Goal: Check status: Check status

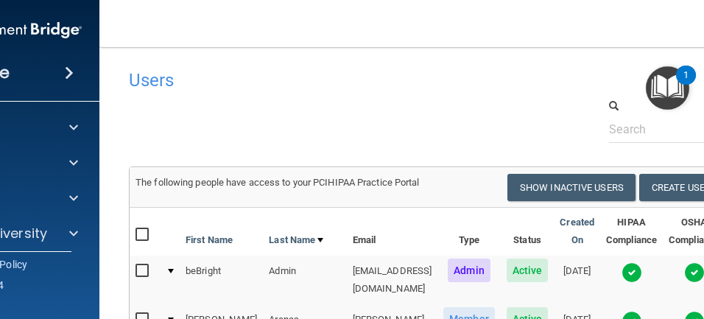
select select "20"
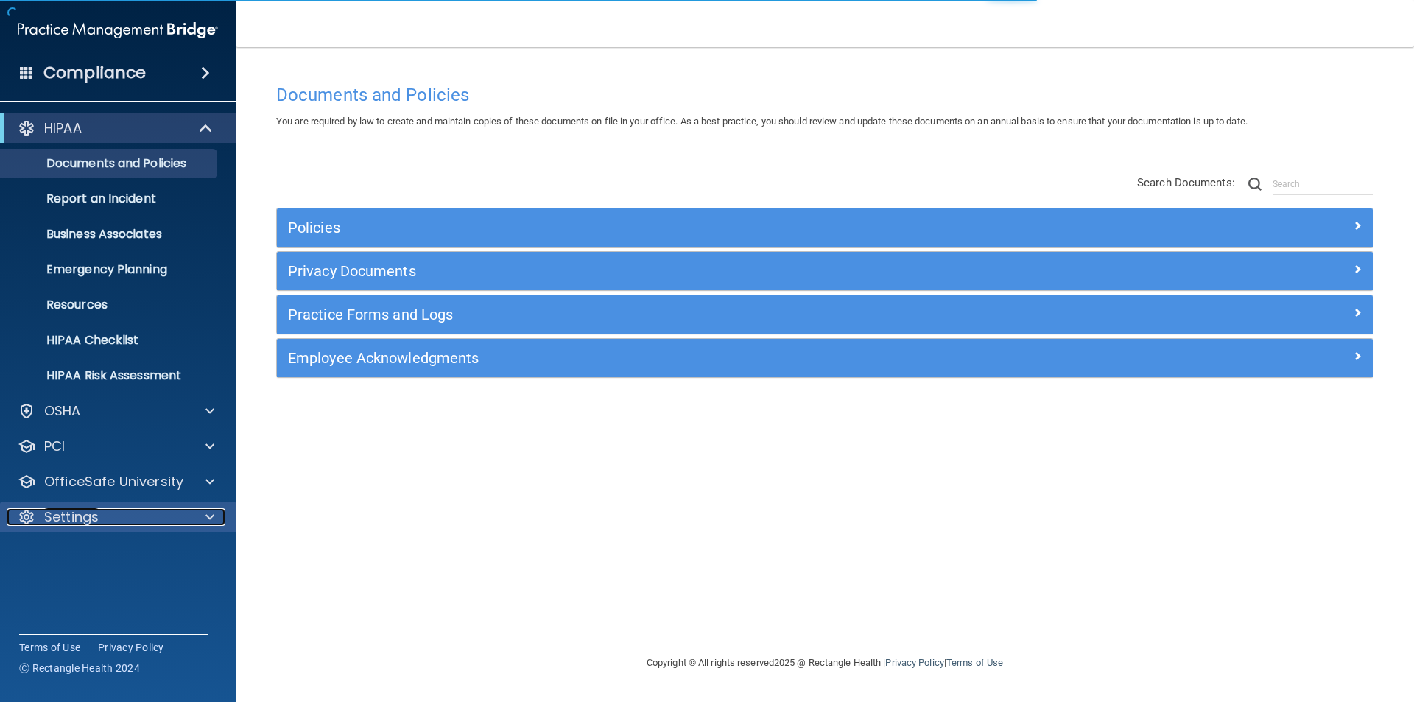
click at [204, 510] on div at bounding box center [207, 517] width 37 height 18
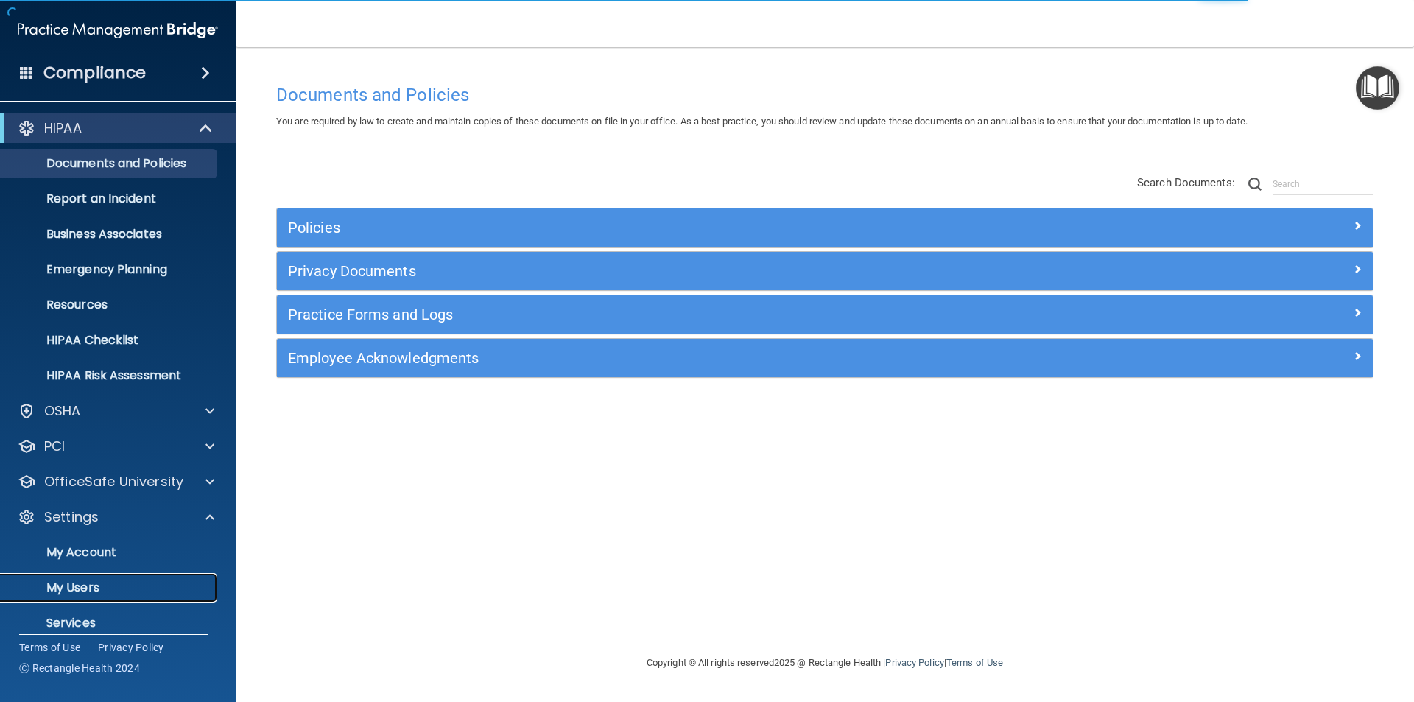
click at [88, 583] on p "My Users" at bounding box center [110, 587] width 201 height 15
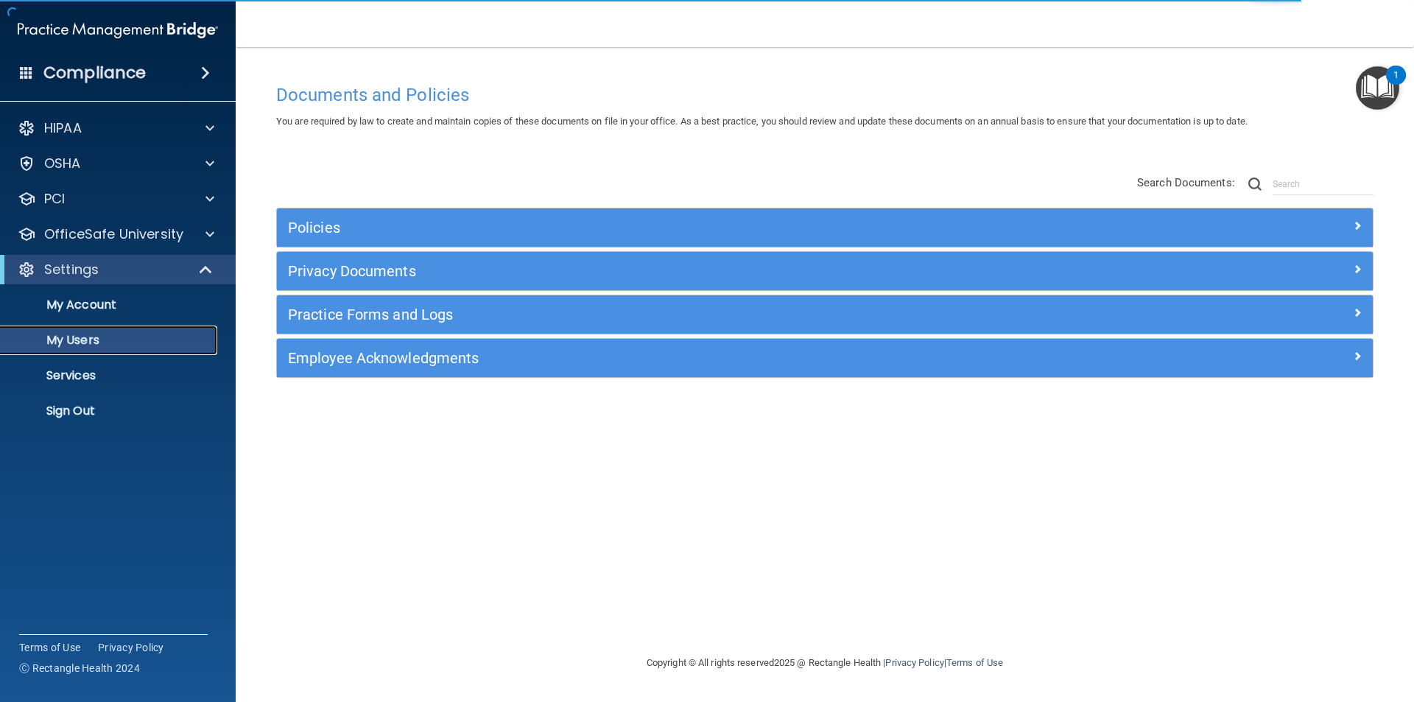
select select "20"
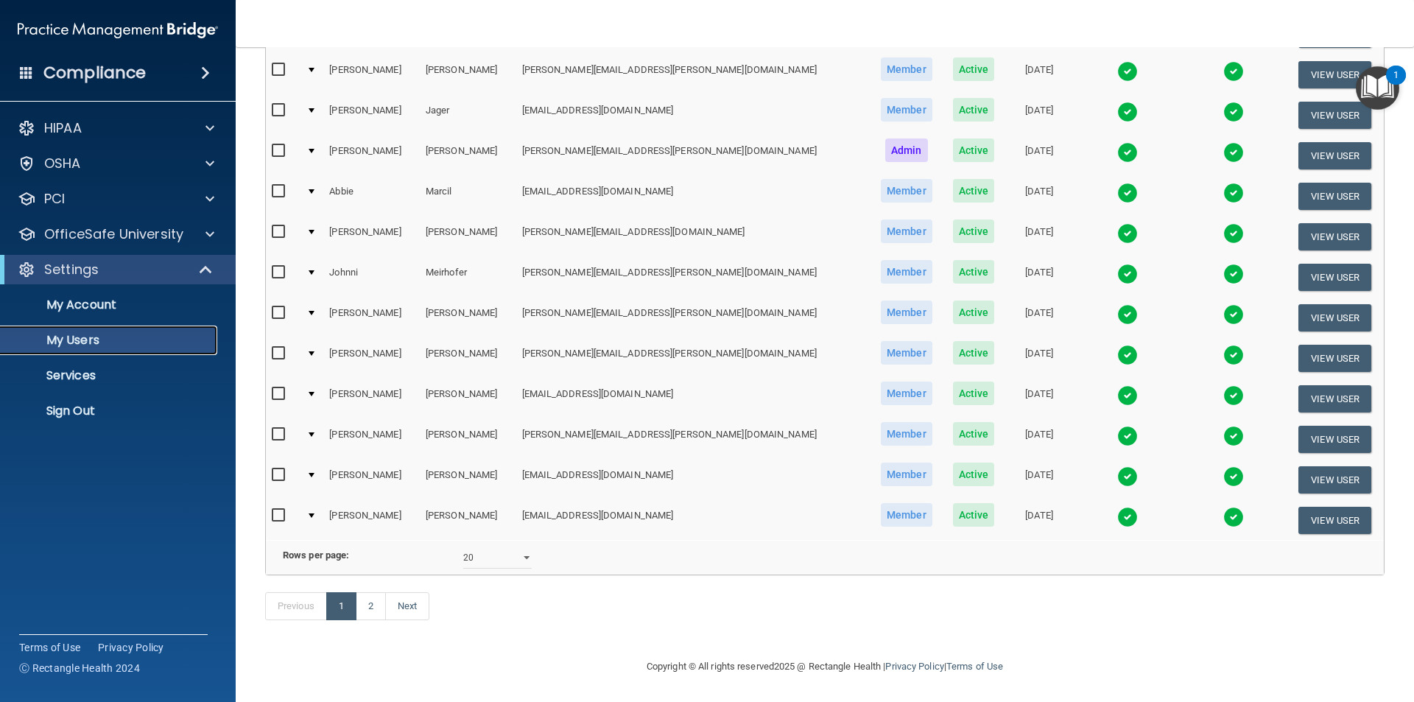
scroll to position [516, 0]
click at [1117, 466] on img at bounding box center [1127, 476] width 21 height 21
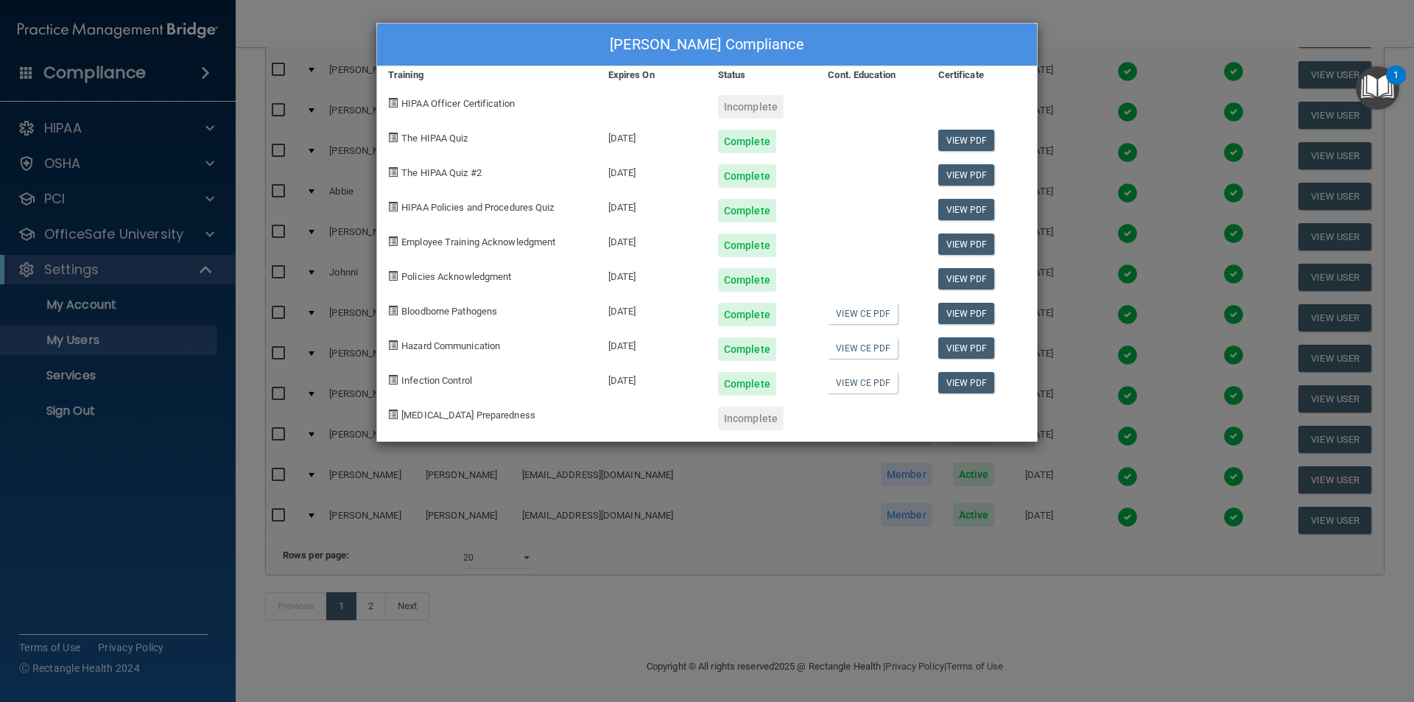
click at [1078, 28] on div "[PERSON_NAME] Compliance Training Expires On Status Cont. Education Certificate…" at bounding box center [707, 351] width 1414 height 702
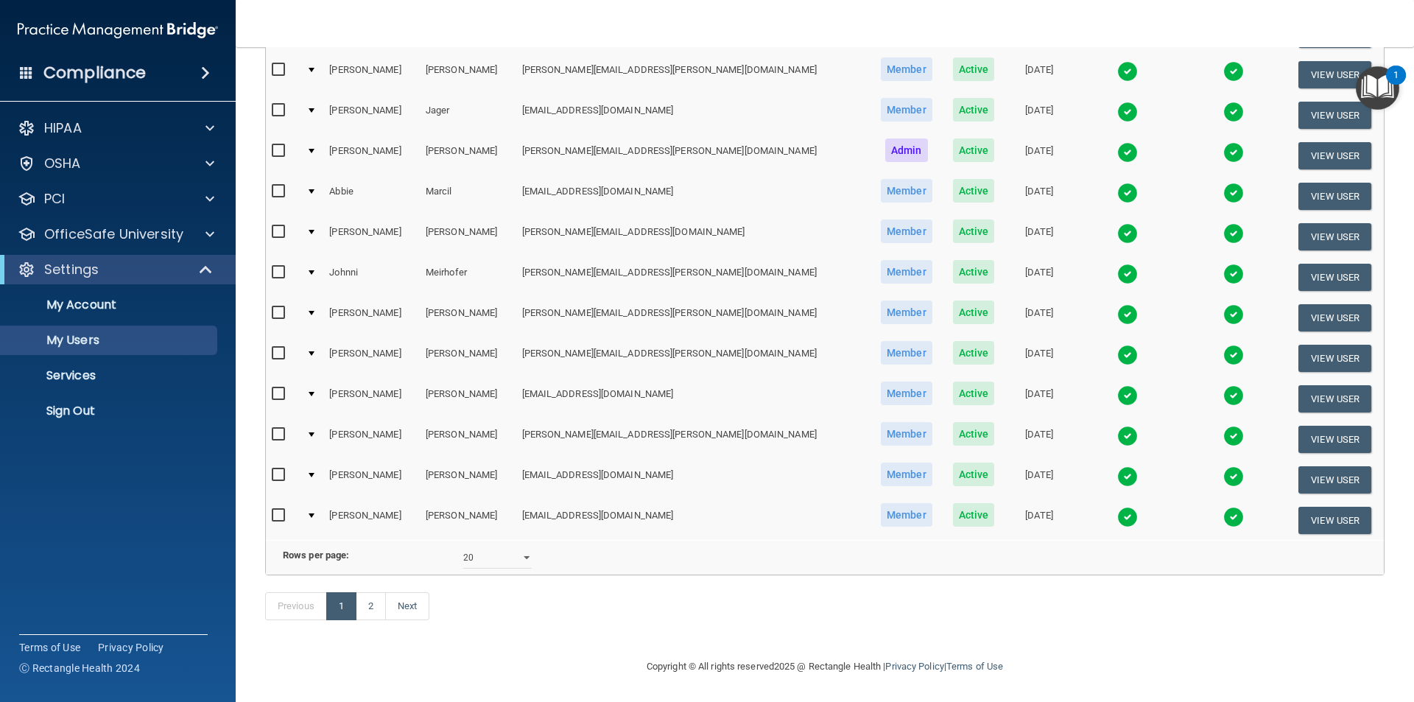
click at [1223, 466] on img at bounding box center [1233, 476] width 21 height 21
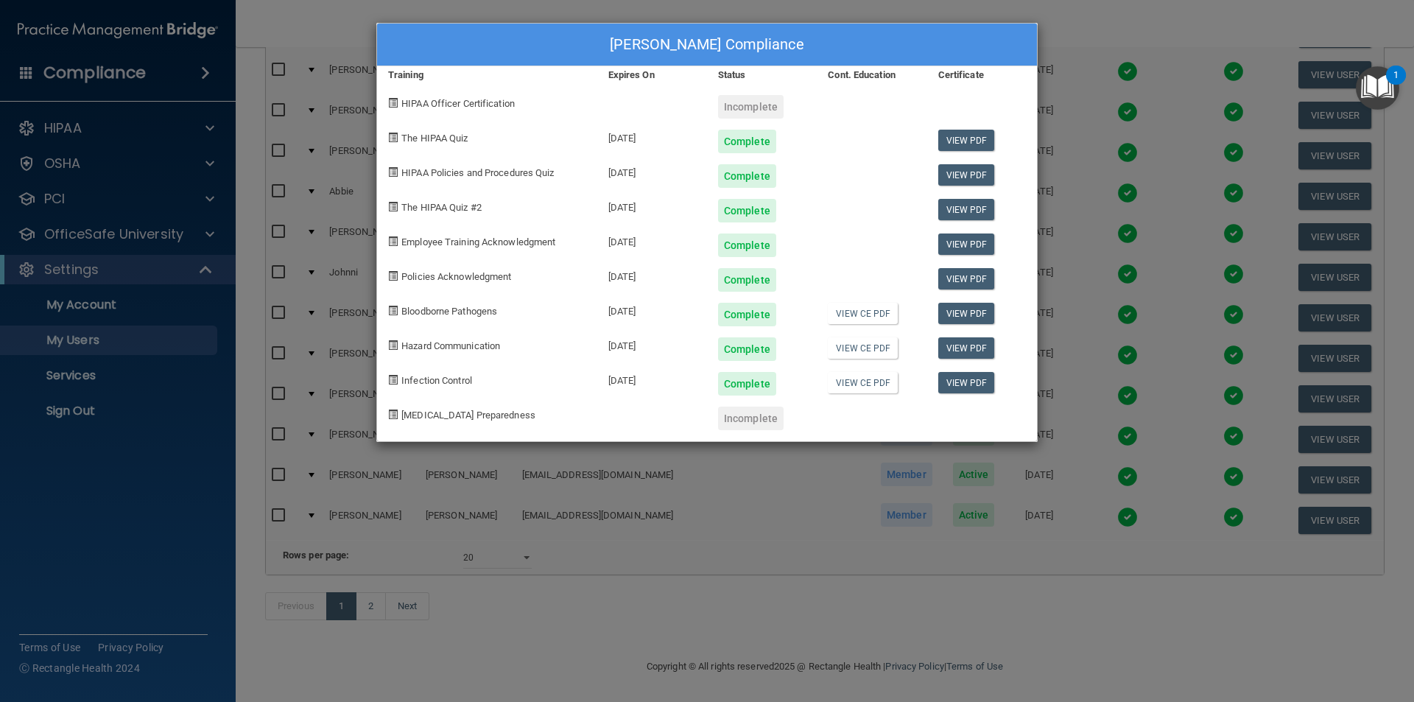
click at [1067, 18] on div "[PERSON_NAME] Compliance Training Expires On Status Cont. Education Certificate…" at bounding box center [707, 351] width 1414 height 702
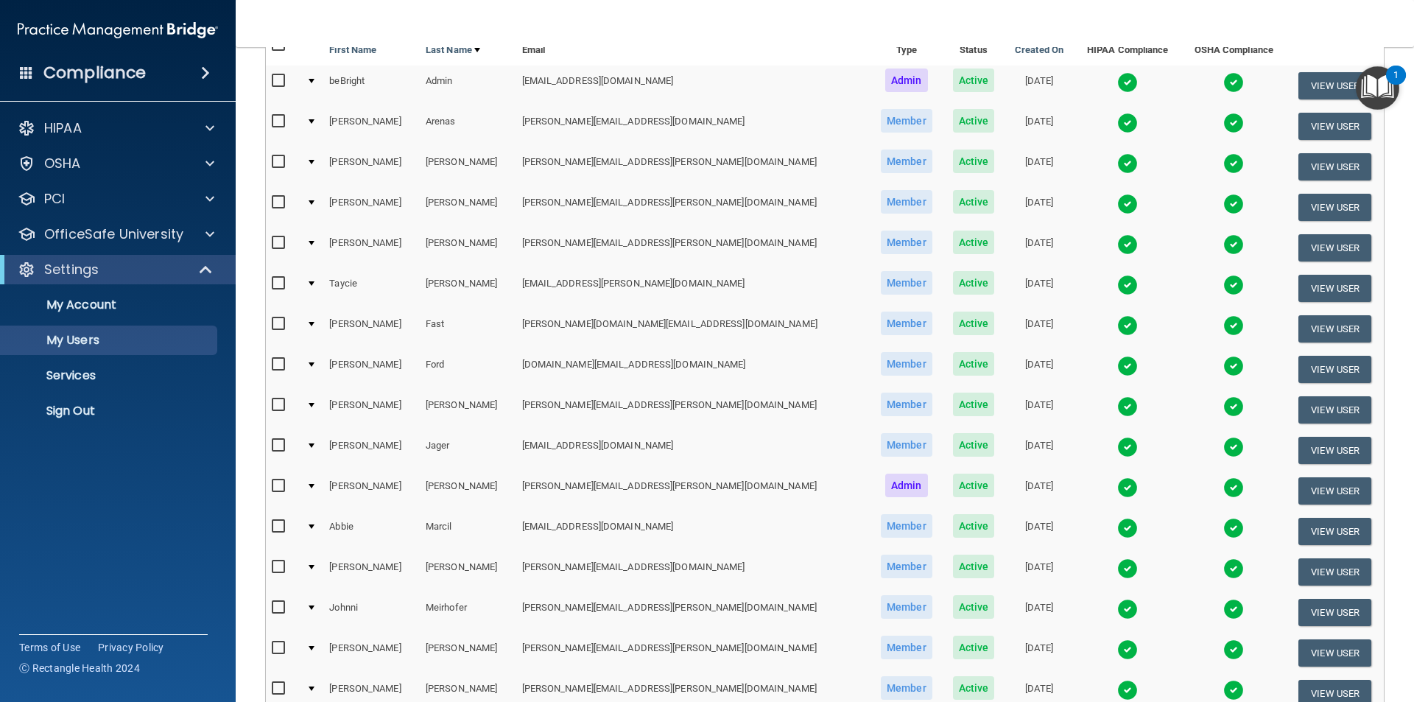
scroll to position [147, 0]
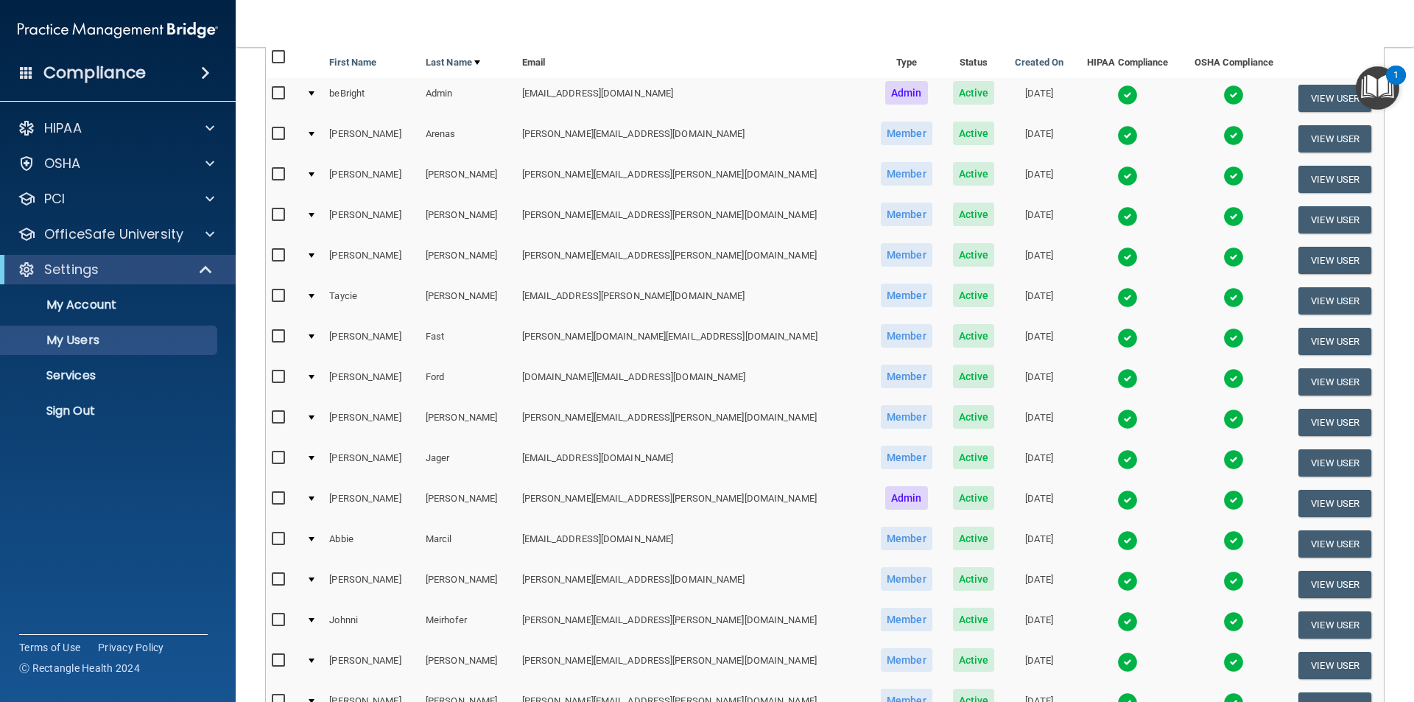
click at [1117, 496] on img at bounding box center [1127, 500] width 21 height 21
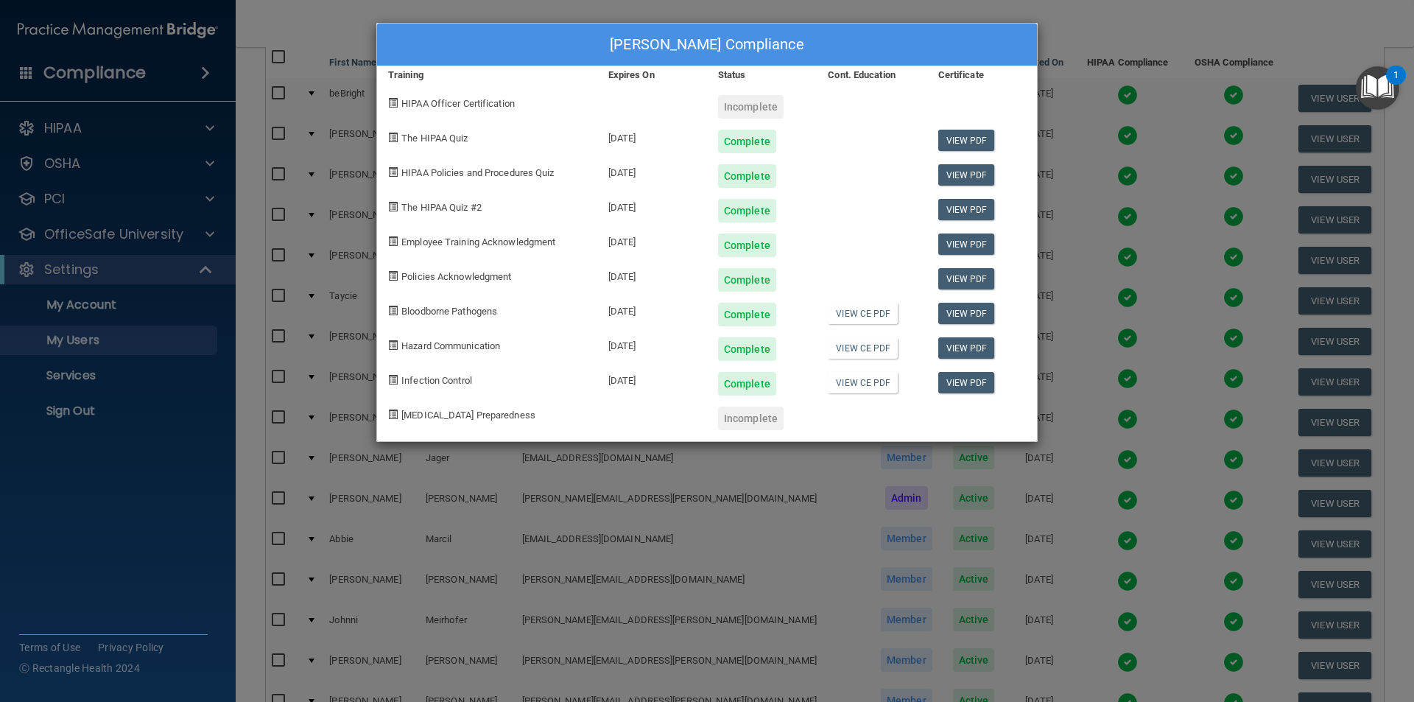
click at [1102, 31] on div "[PERSON_NAME] Compliance Training Expires On Status Cont. Education Certificate…" at bounding box center [707, 351] width 1414 height 702
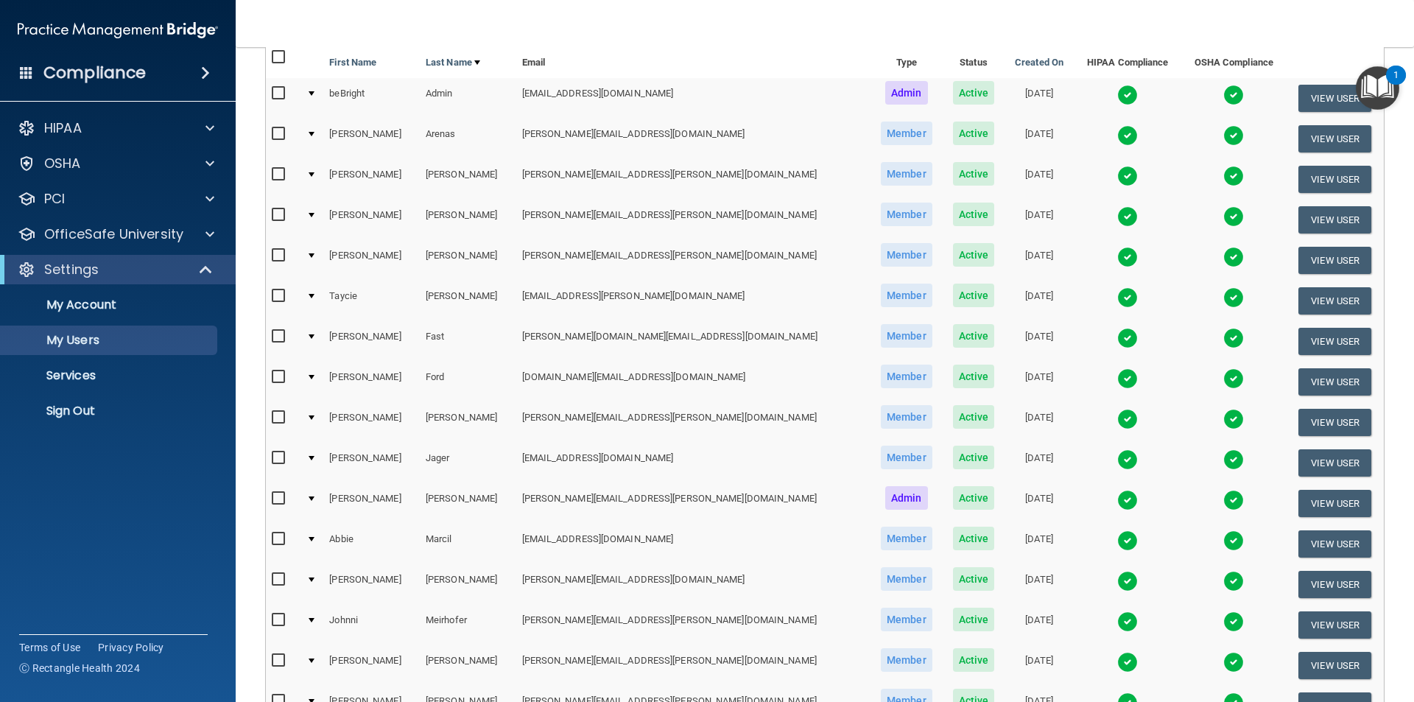
click at [1117, 130] on img at bounding box center [1127, 135] width 21 height 21
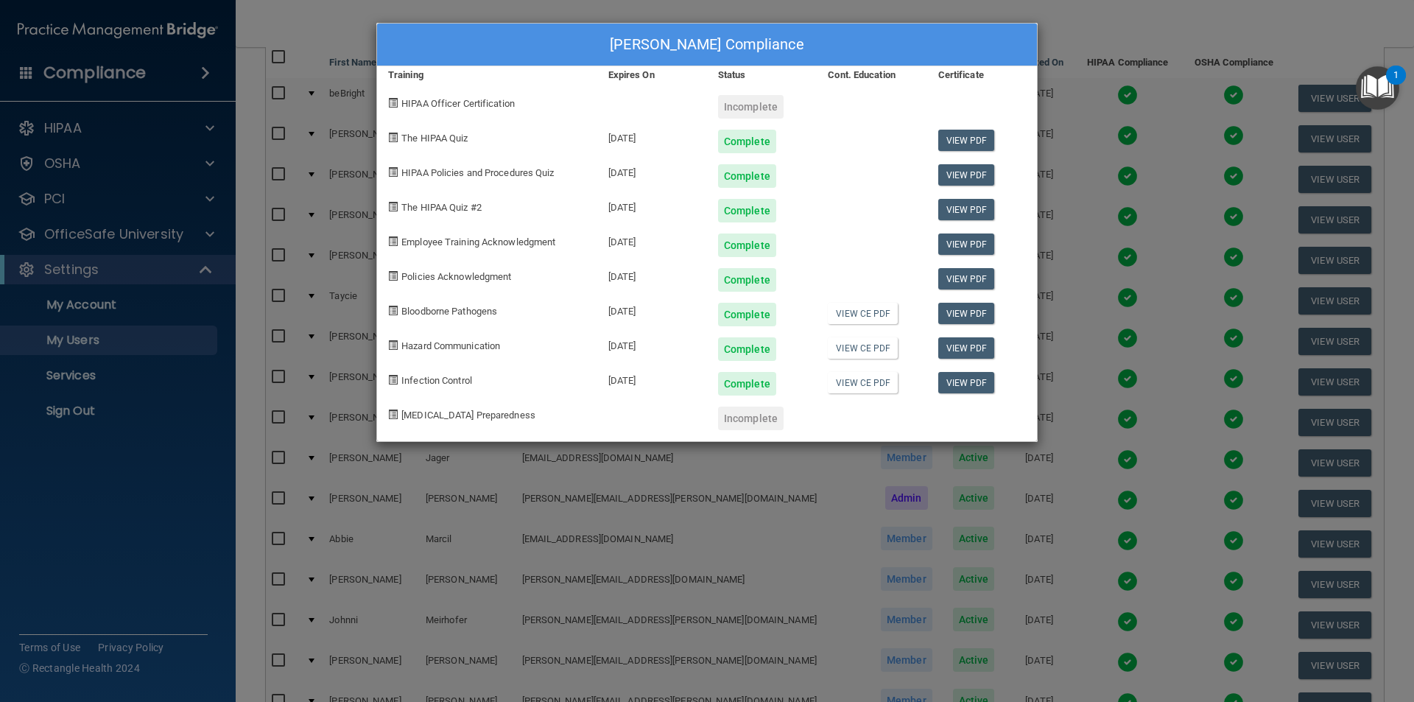
click at [1095, 32] on div "[PERSON_NAME] Compliance Training Expires On Status Cont. Education Certificate…" at bounding box center [707, 351] width 1414 height 702
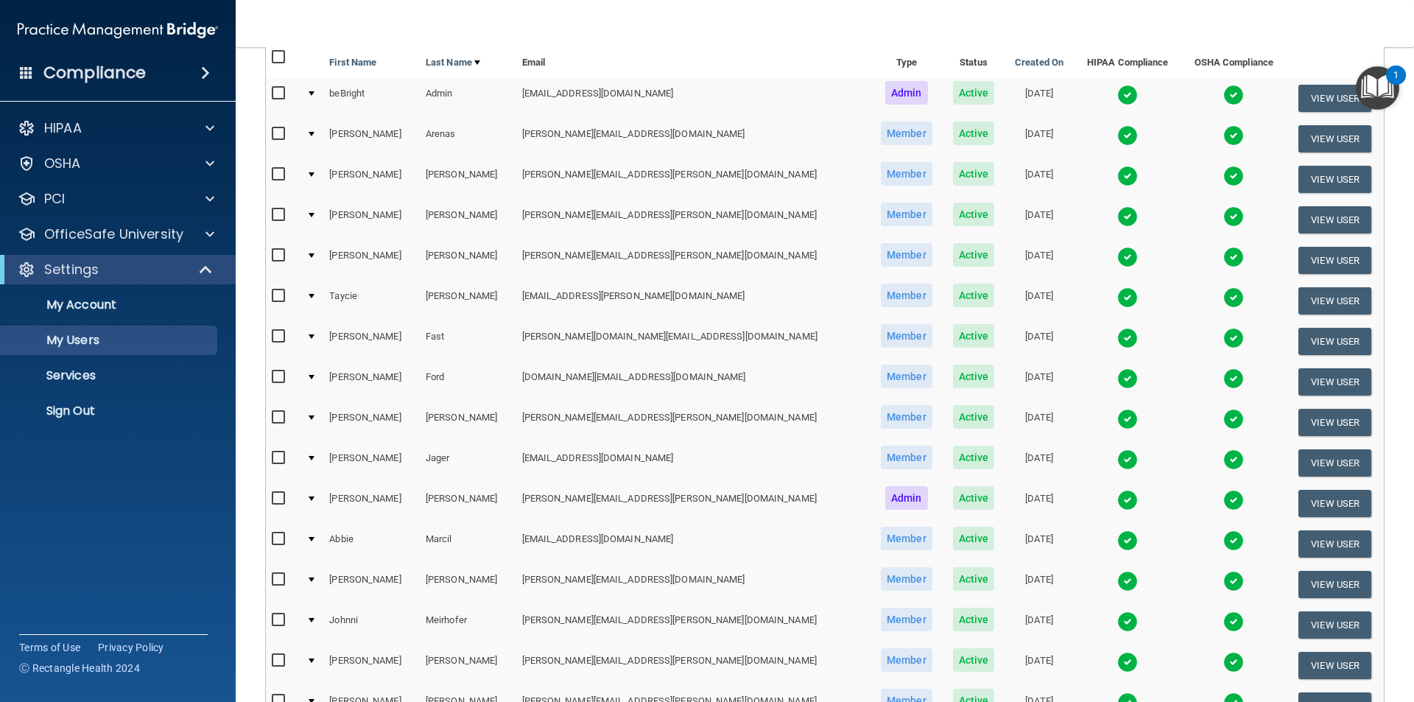
click at [1117, 171] on img at bounding box center [1127, 176] width 21 height 21
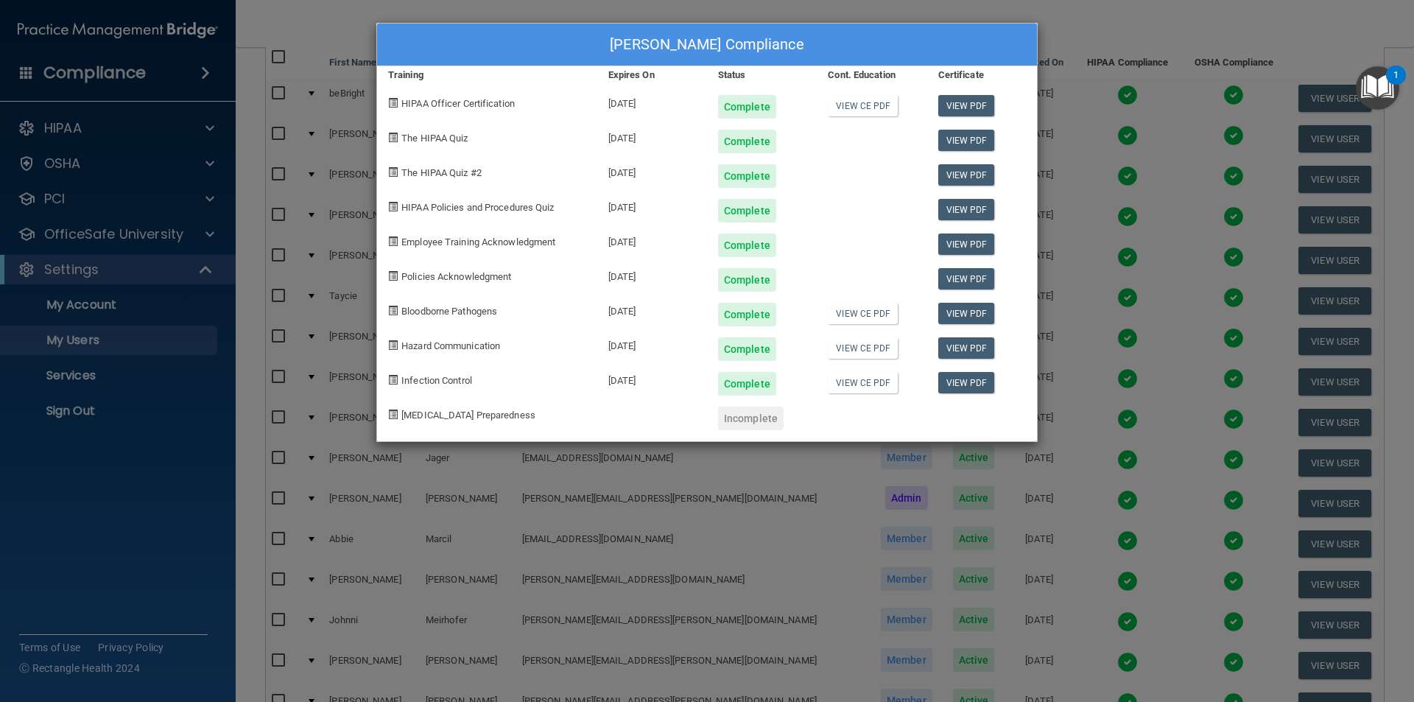
click at [1078, 17] on div "[PERSON_NAME] Compliance Training Expires On Status Cont. Education Certificate…" at bounding box center [707, 351] width 1414 height 702
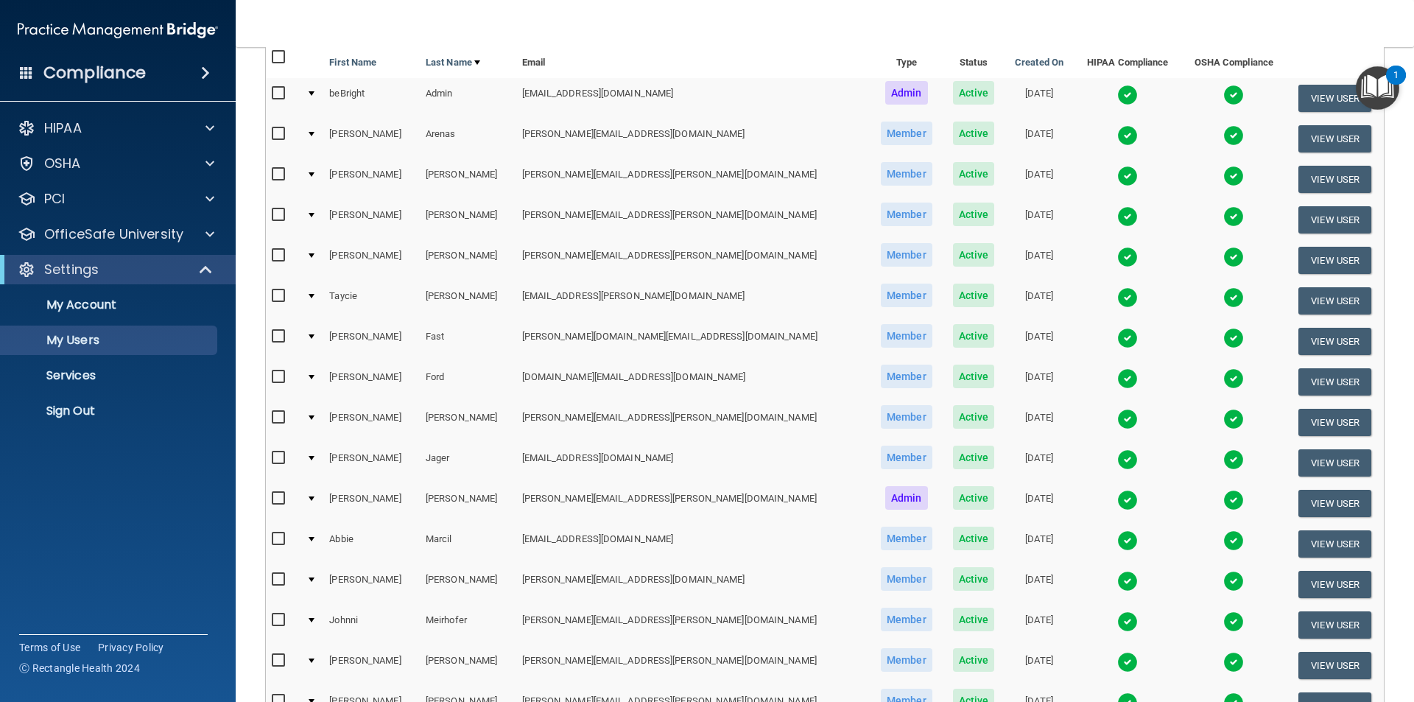
click at [1117, 217] on img at bounding box center [1127, 216] width 21 height 21
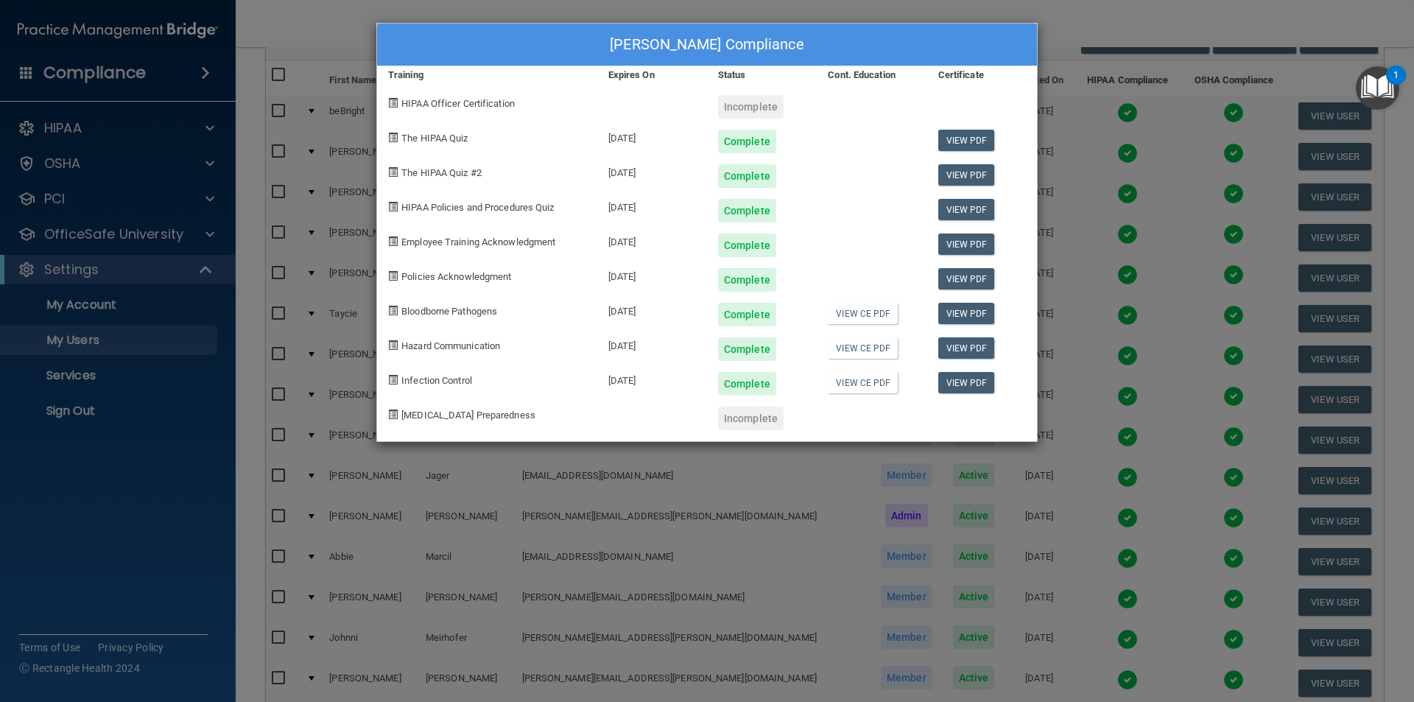
click at [1062, 29] on div "[PERSON_NAME] Compliance Training Expires On Status Cont. Education Certificate…" at bounding box center [707, 351] width 1414 height 702
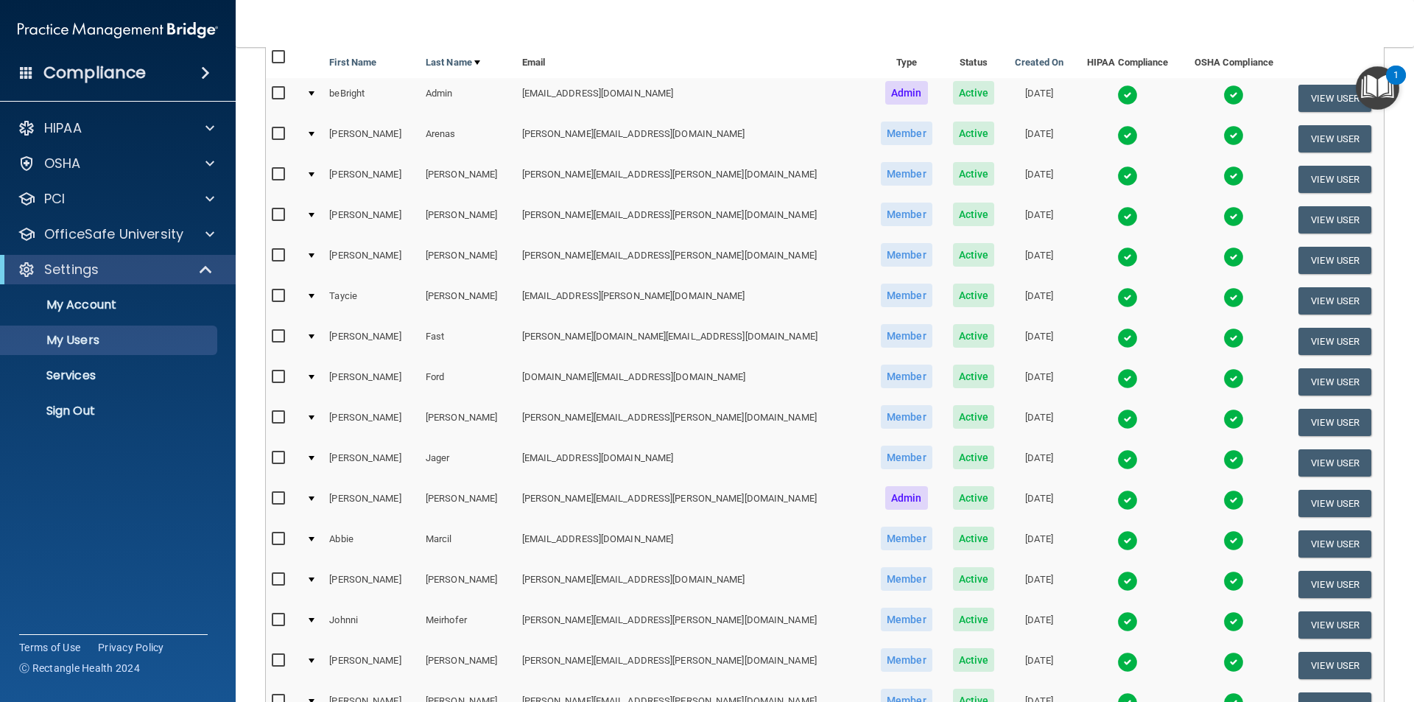
click at [1117, 260] on img at bounding box center [1127, 257] width 21 height 21
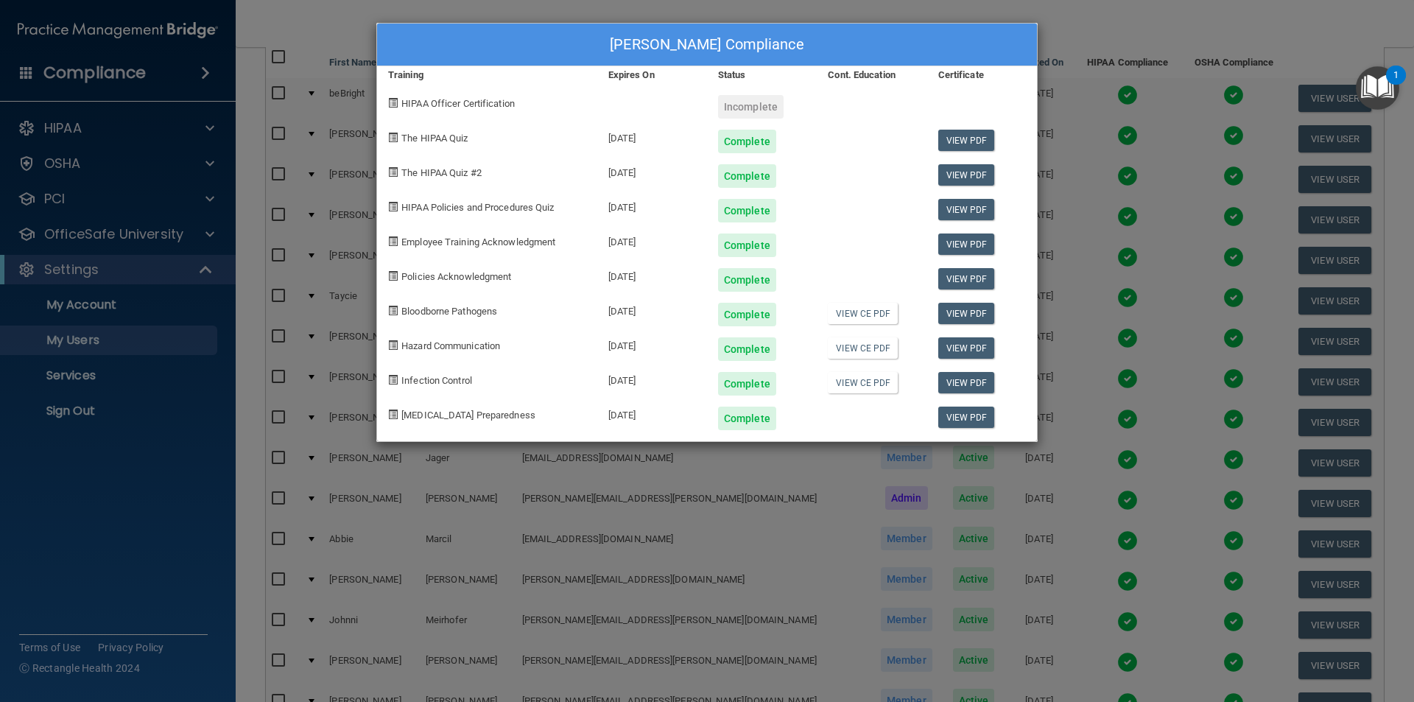
click at [1111, 34] on div "[PERSON_NAME] Compliance Training Expires On Status Cont. Education Certificate…" at bounding box center [707, 351] width 1414 height 702
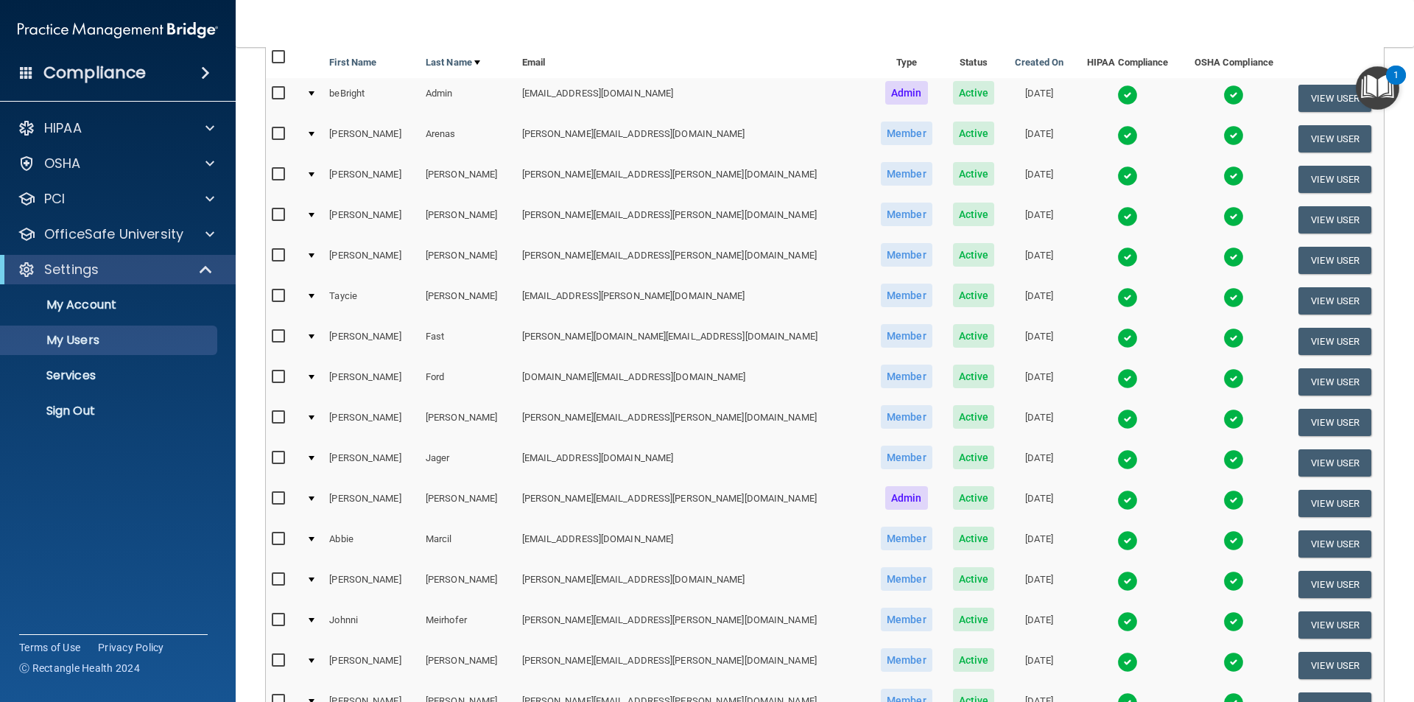
click at [1117, 293] on img at bounding box center [1127, 297] width 21 height 21
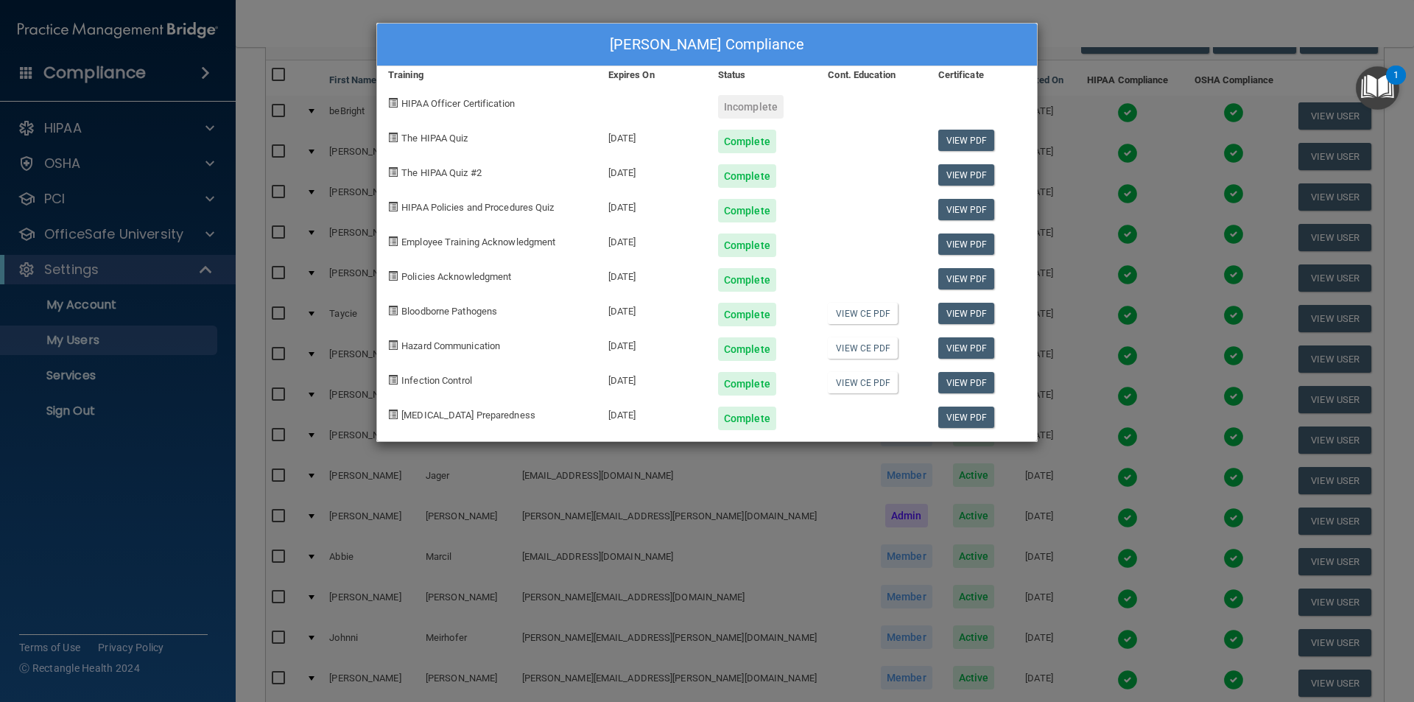
click at [1097, 32] on div "[PERSON_NAME] Compliance Training Expires On Status Cont. Education Certificate…" at bounding box center [707, 351] width 1414 height 702
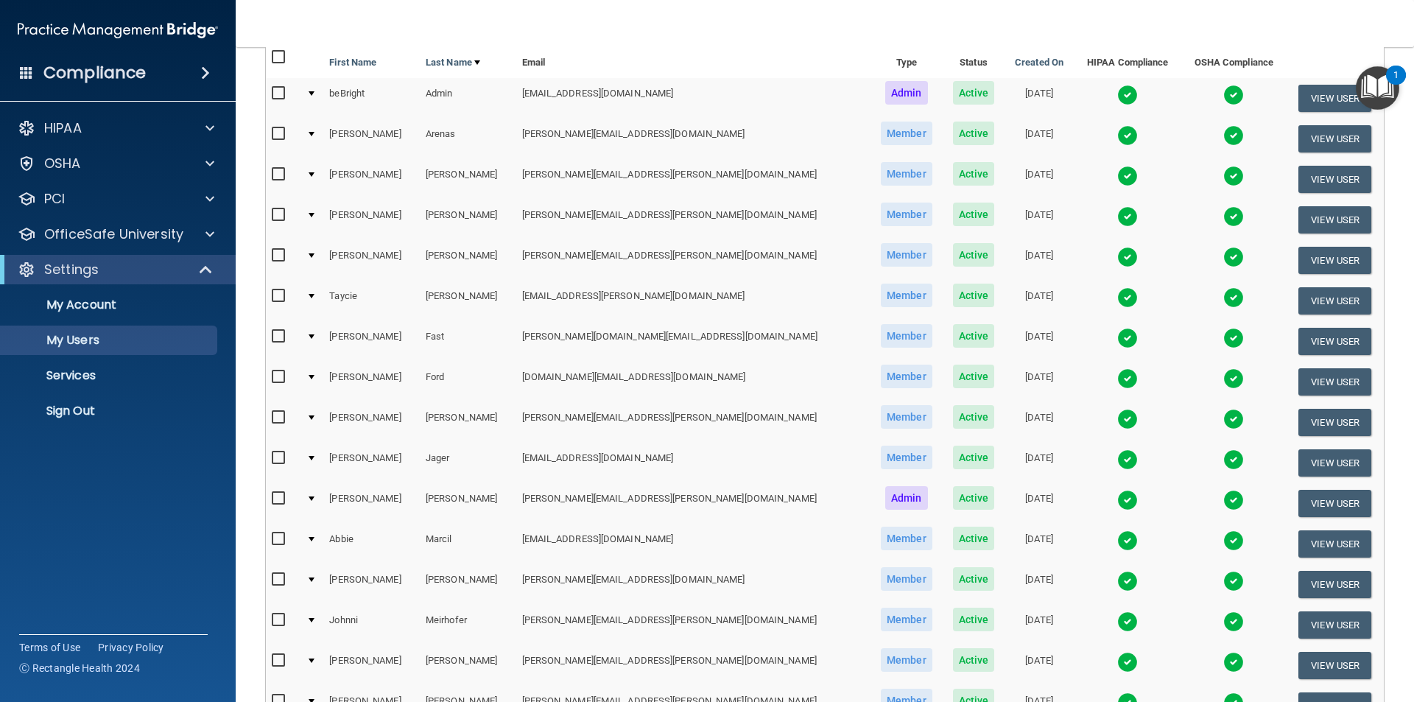
click at [1117, 337] on img at bounding box center [1127, 338] width 21 height 21
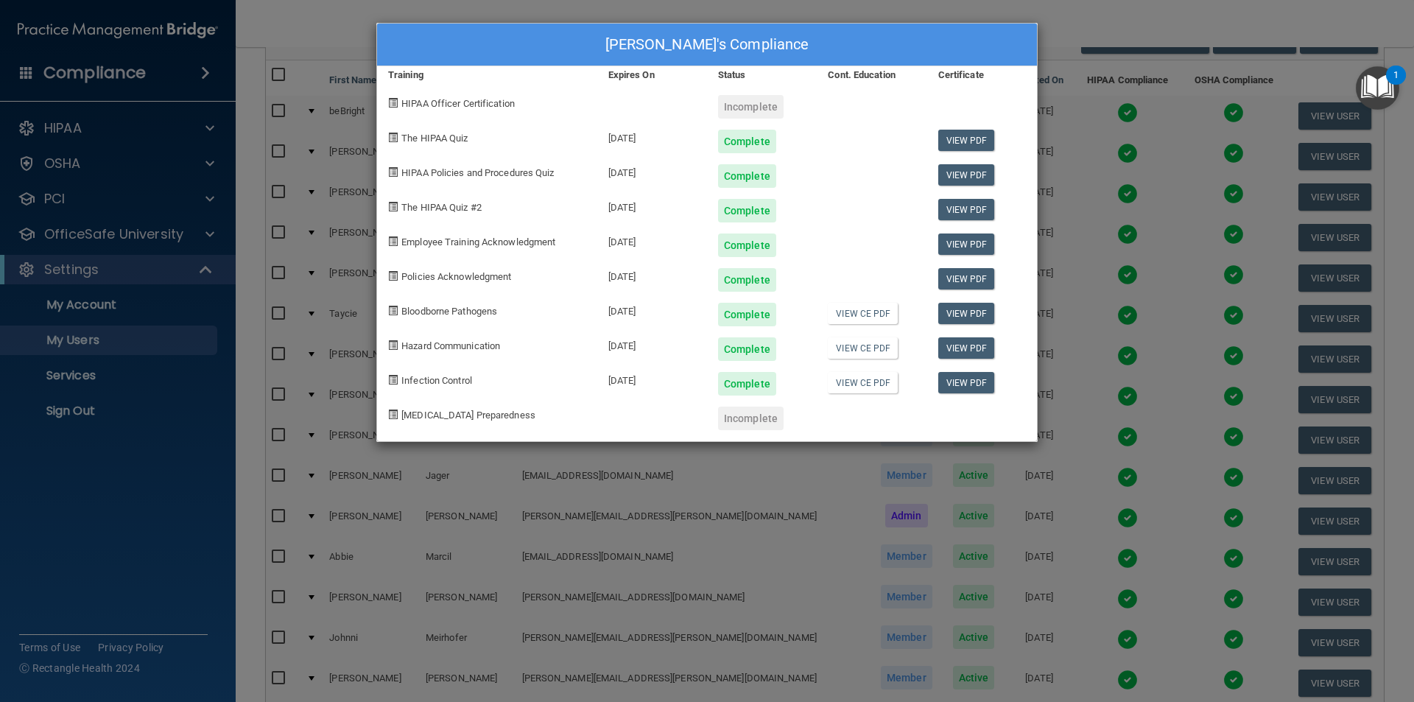
click at [1078, 32] on div "[PERSON_NAME]'s Compliance Training Expires On Status Cont. Education Certifica…" at bounding box center [707, 351] width 1414 height 702
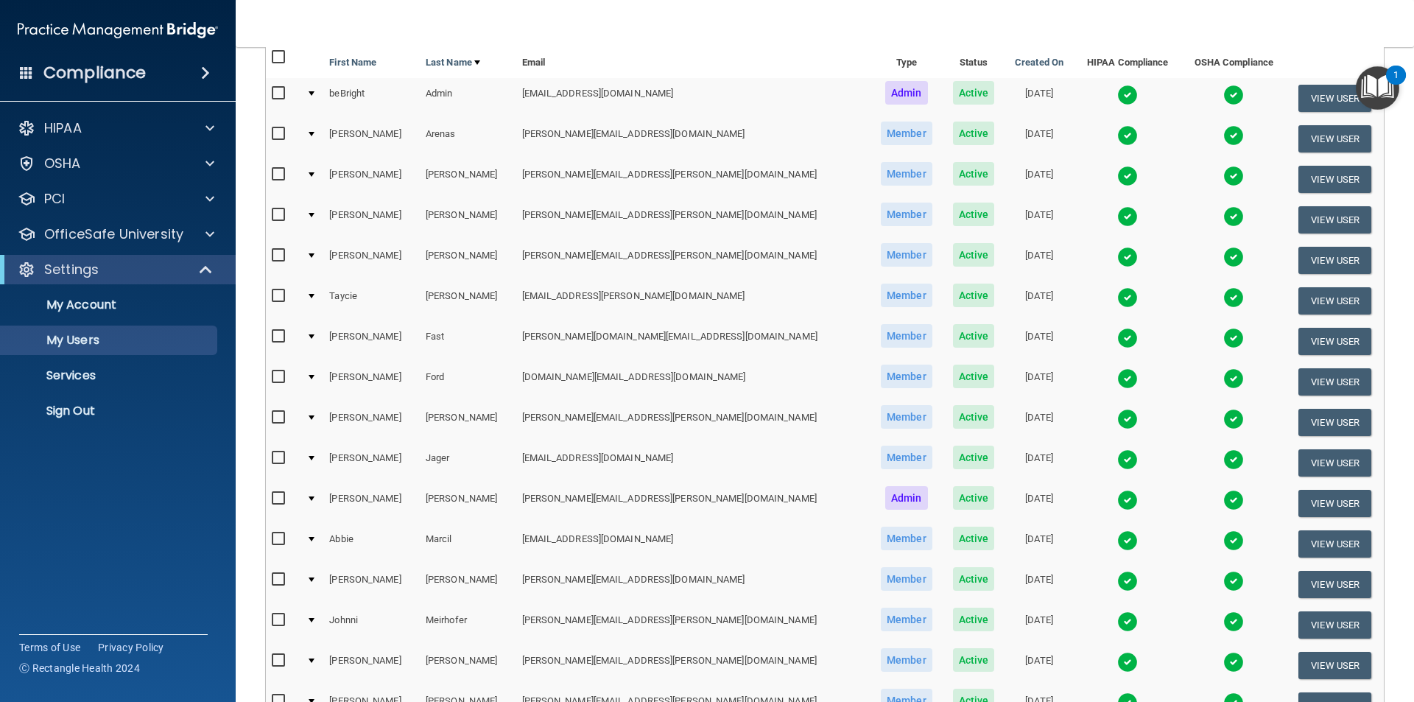
click at [1117, 378] on img at bounding box center [1127, 378] width 21 height 21
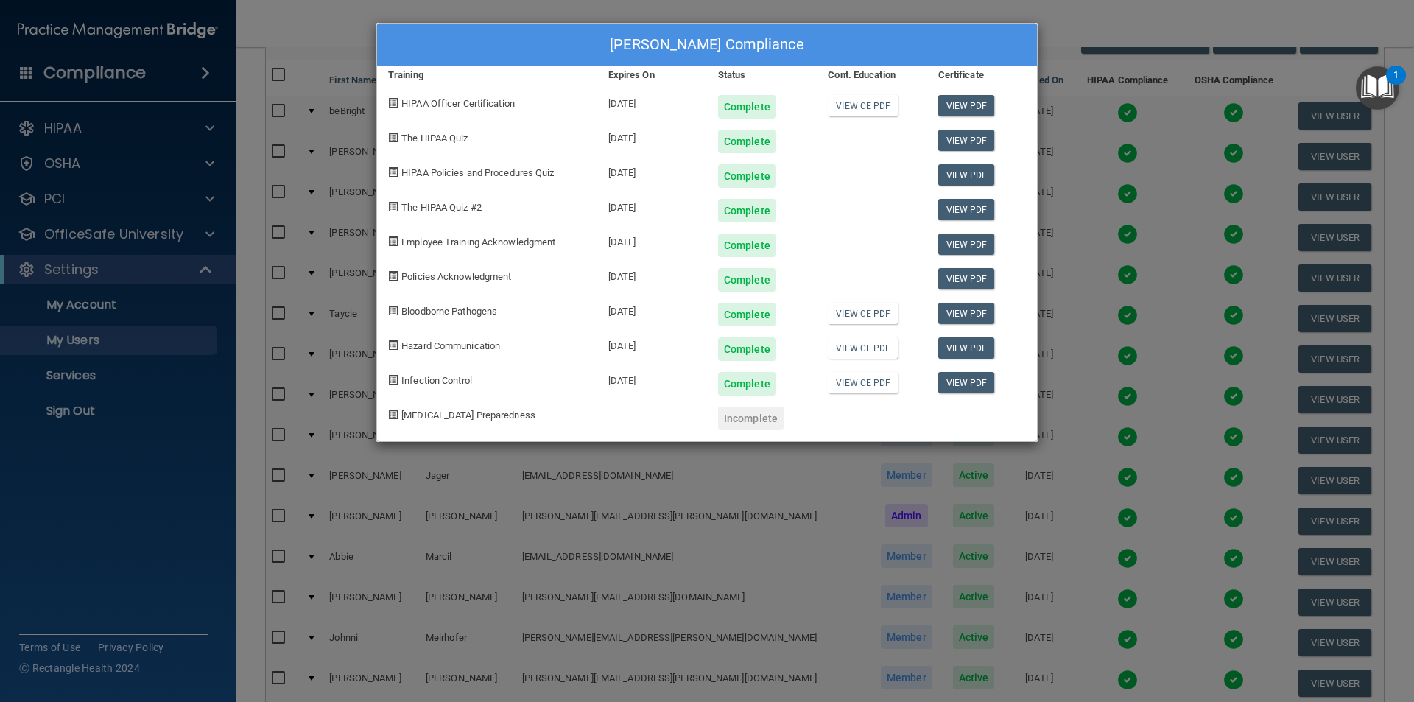
click at [1085, 13] on div "[PERSON_NAME] Compliance Training Expires On Status Cont. Education Certificate…" at bounding box center [707, 351] width 1414 height 702
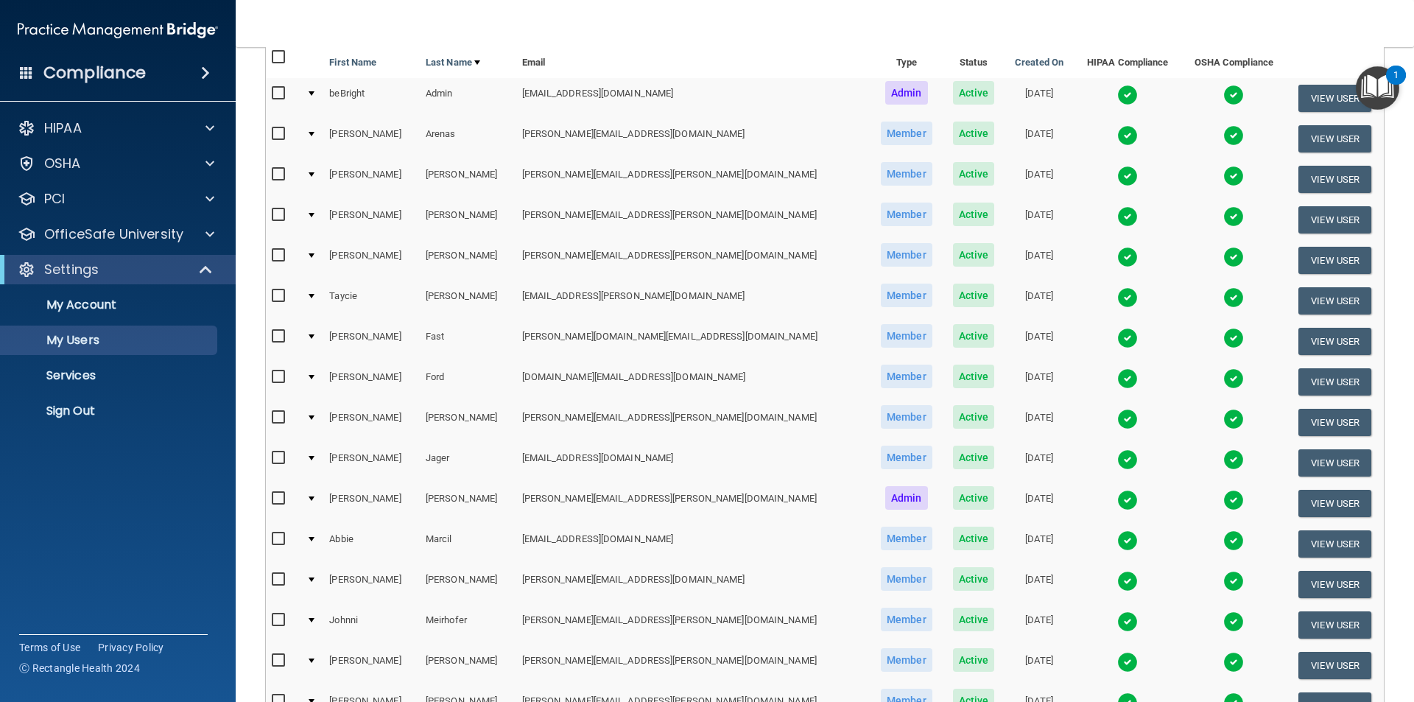
click at [1117, 419] on img at bounding box center [1127, 419] width 21 height 21
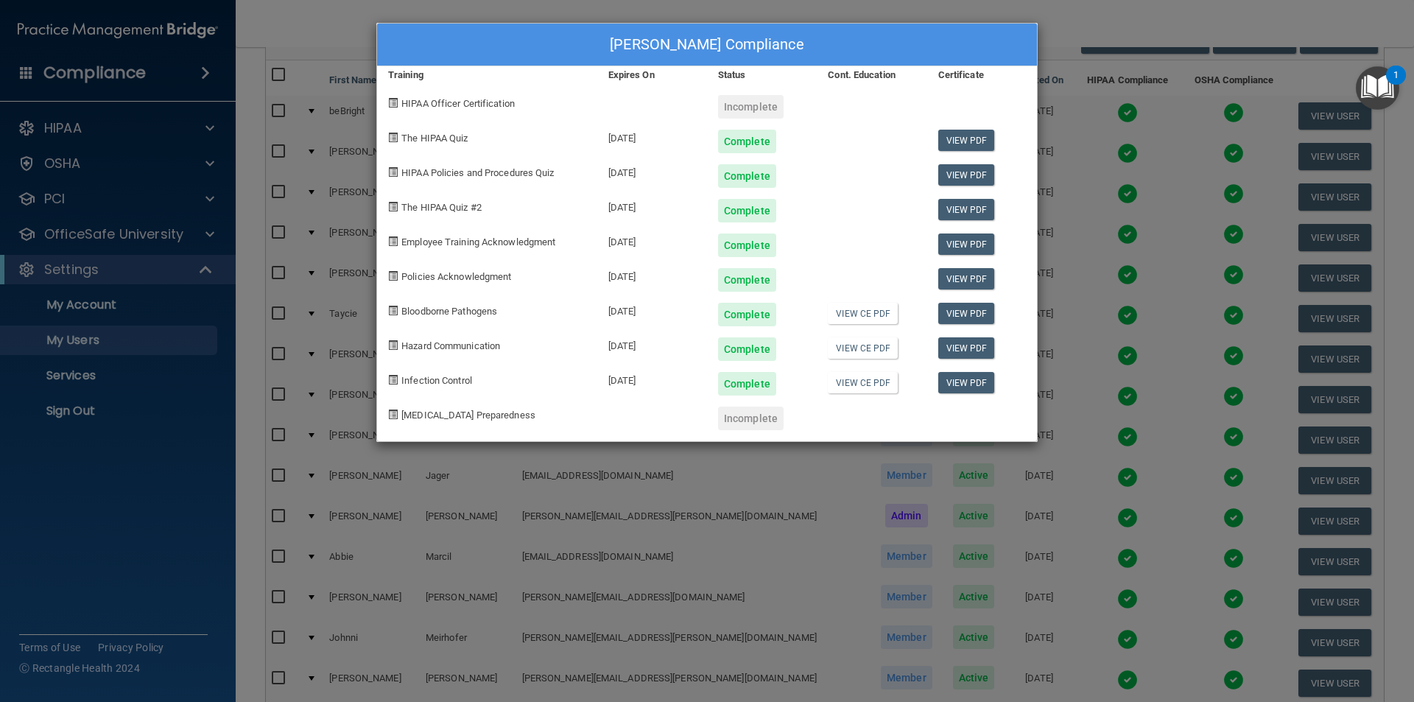
click at [1055, 9] on div "[PERSON_NAME] Compliance Training Expires On Status Cont. Education Certificate…" at bounding box center [707, 351] width 1414 height 702
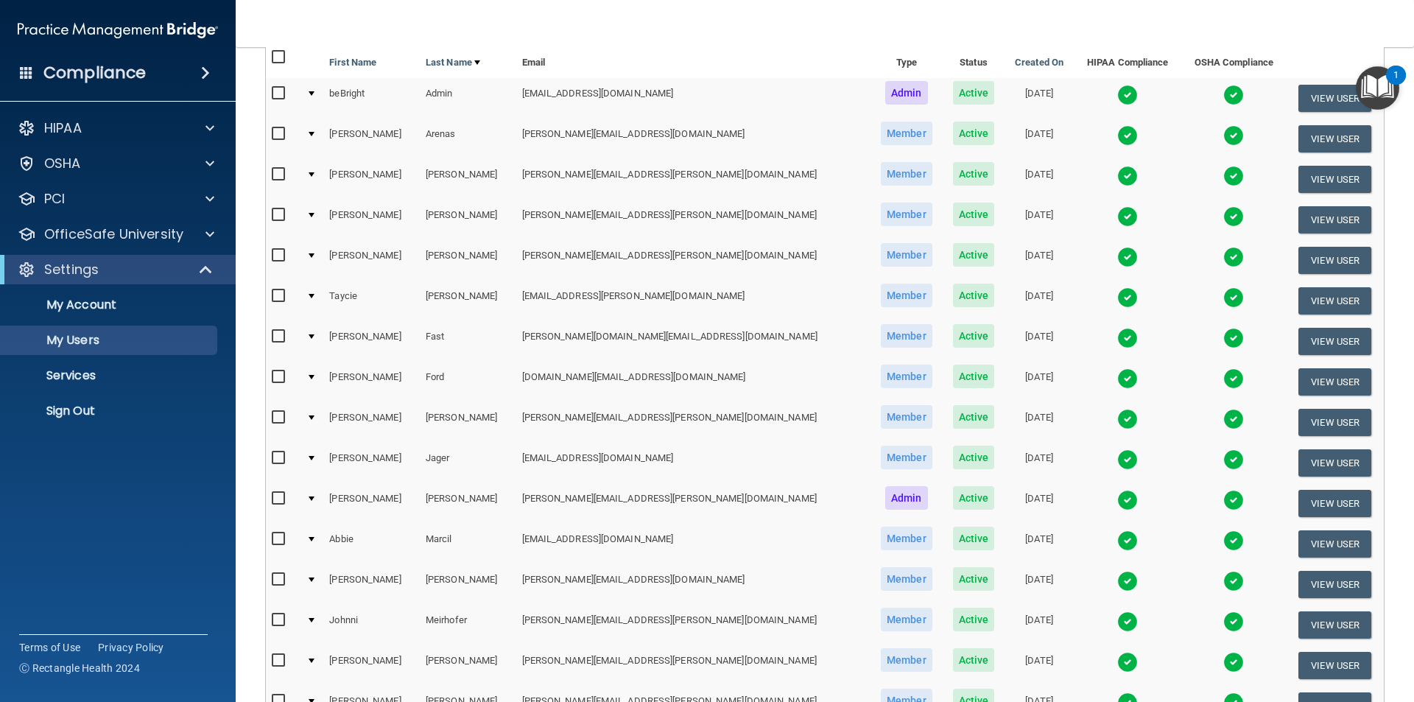
click at [1117, 463] on img at bounding box center [1127, 459] width 21 height 21
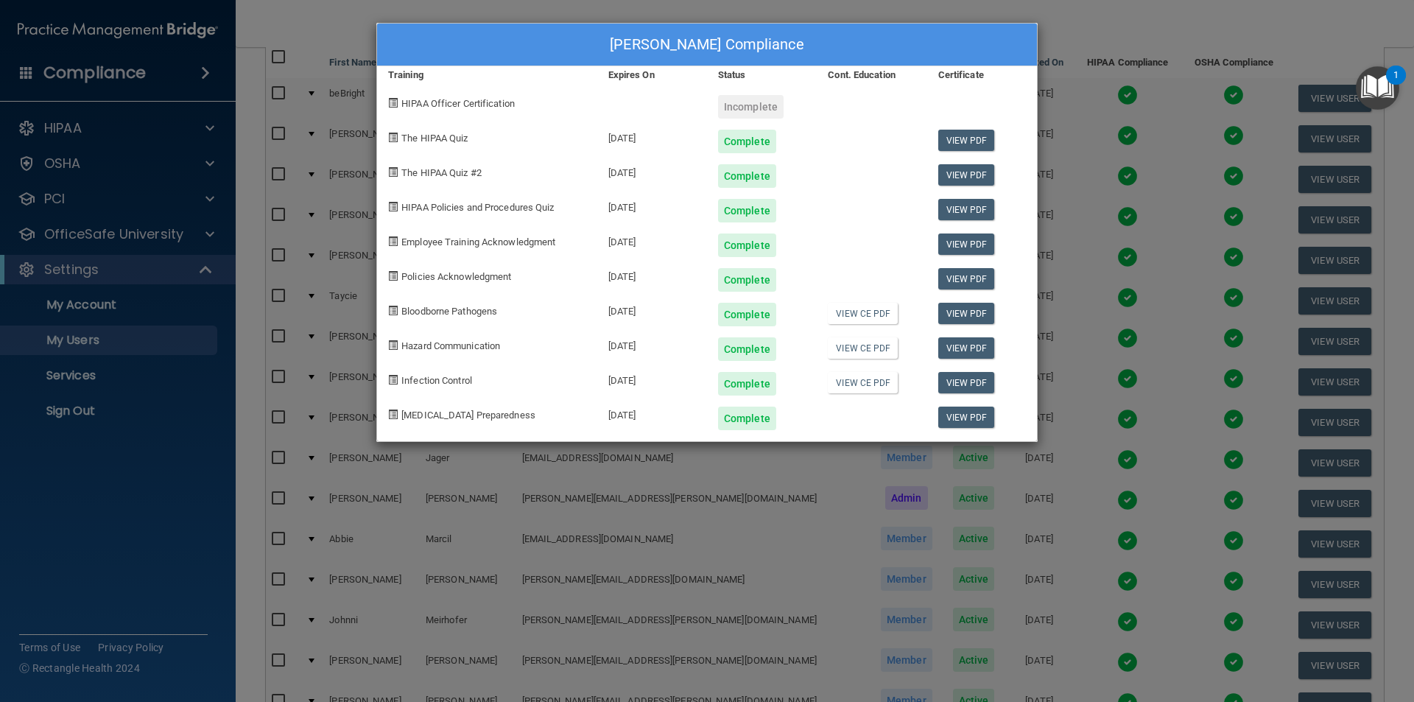
click at [1065, 28] on div "[PERSON_NAME] Compliance Training Expires On Status Cont. Education Certificate…" at bounding box center [707, 351] width 1414 height 702
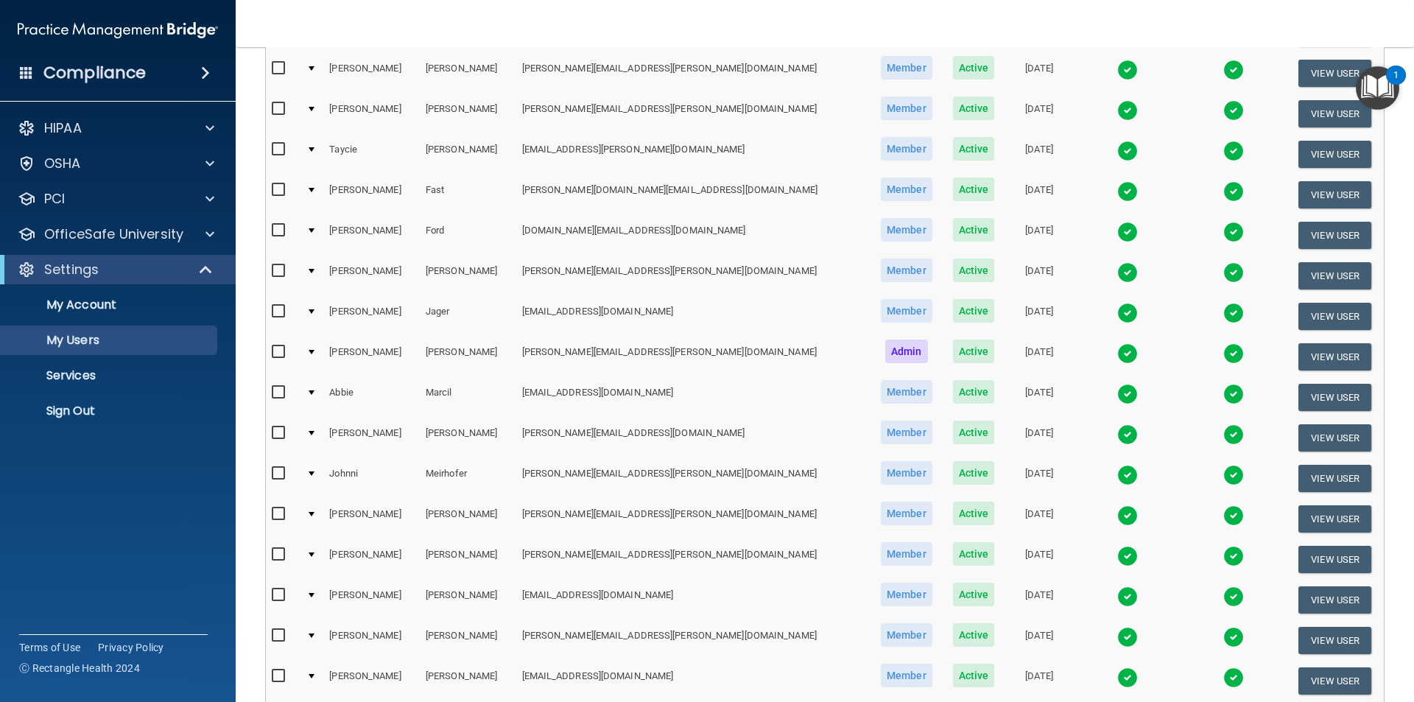
scroll to position [295, 0]
click at [1117, 388] on img at bounding box center [1127, 393] width 21 height 21
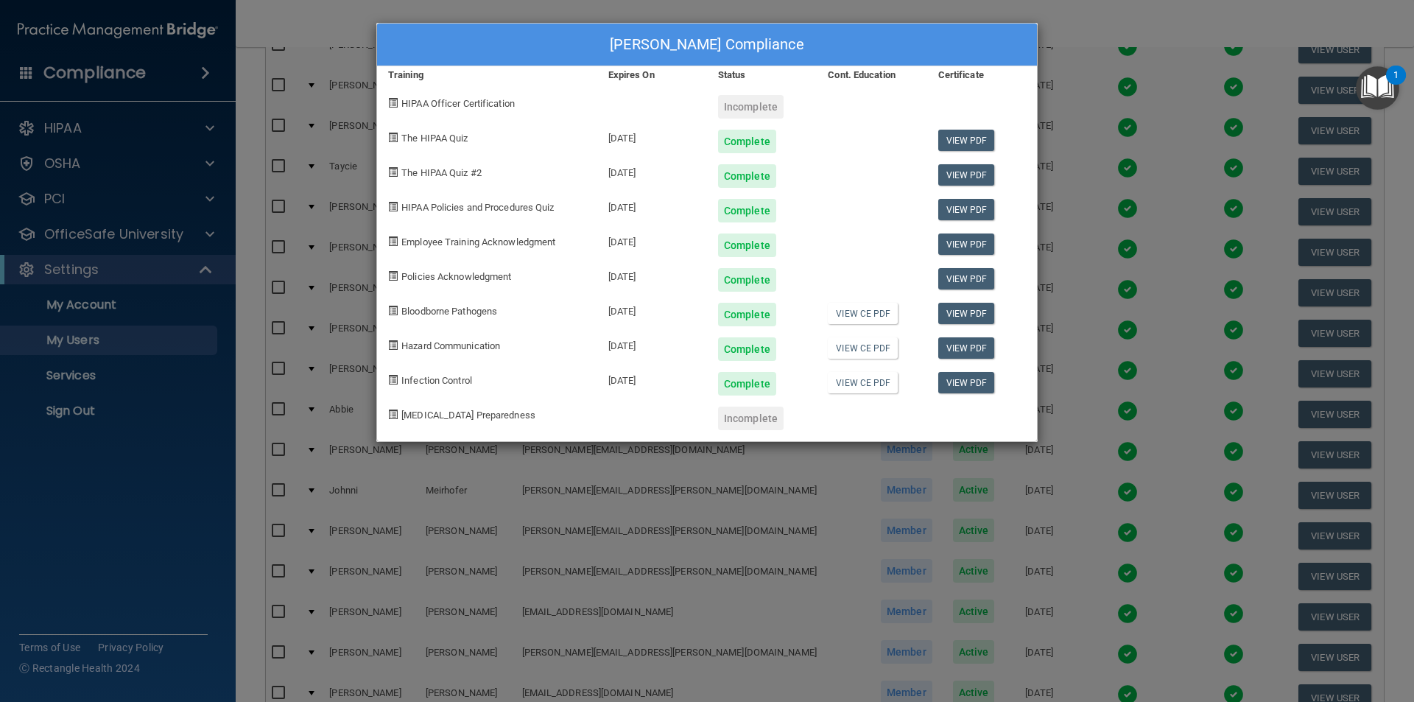
click at [1086, 22] on div "[PERSON_NAME] Compliance Training Expires On Status Cont. Education Certificate…" at bounding box center [707, 351] width 1414 height 702
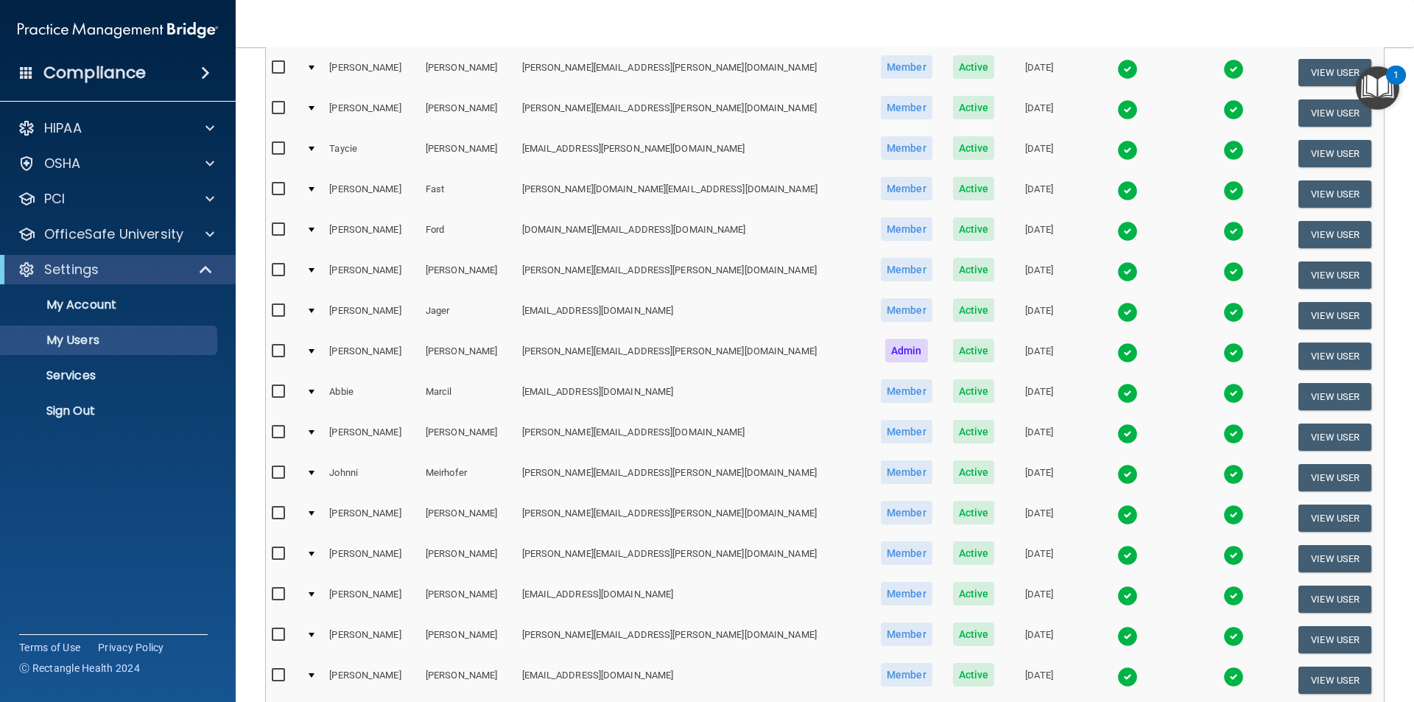
click at [1117, 436] on img at bounding box center [1127, 434] width 21 height 21
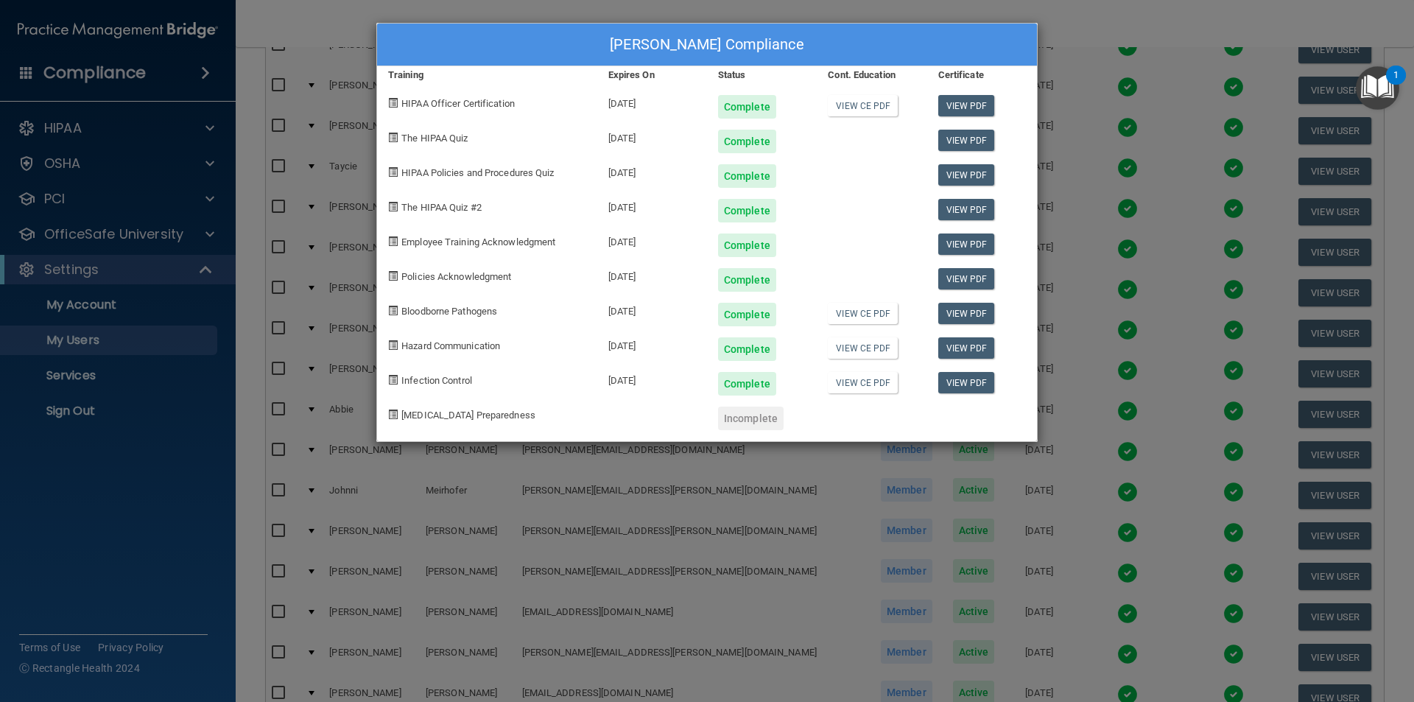
click at [1083, 18] on div "[PERSON_NAME] Compliance Training Expires On Status Cont. Education Certificate…" at bounding box center [707, 351] width 1414 height 702
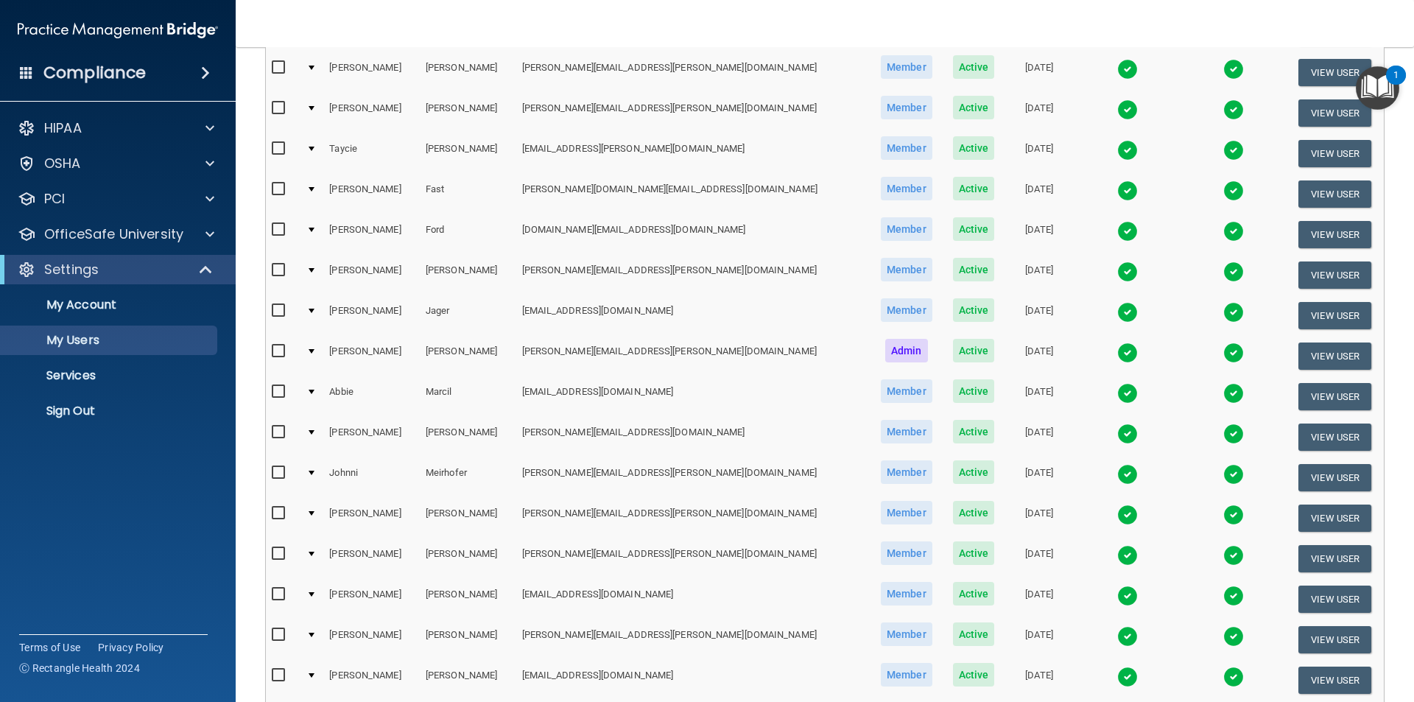
click at [1117, 471] on img at bounding box center [1127, 474] width 21 height 21
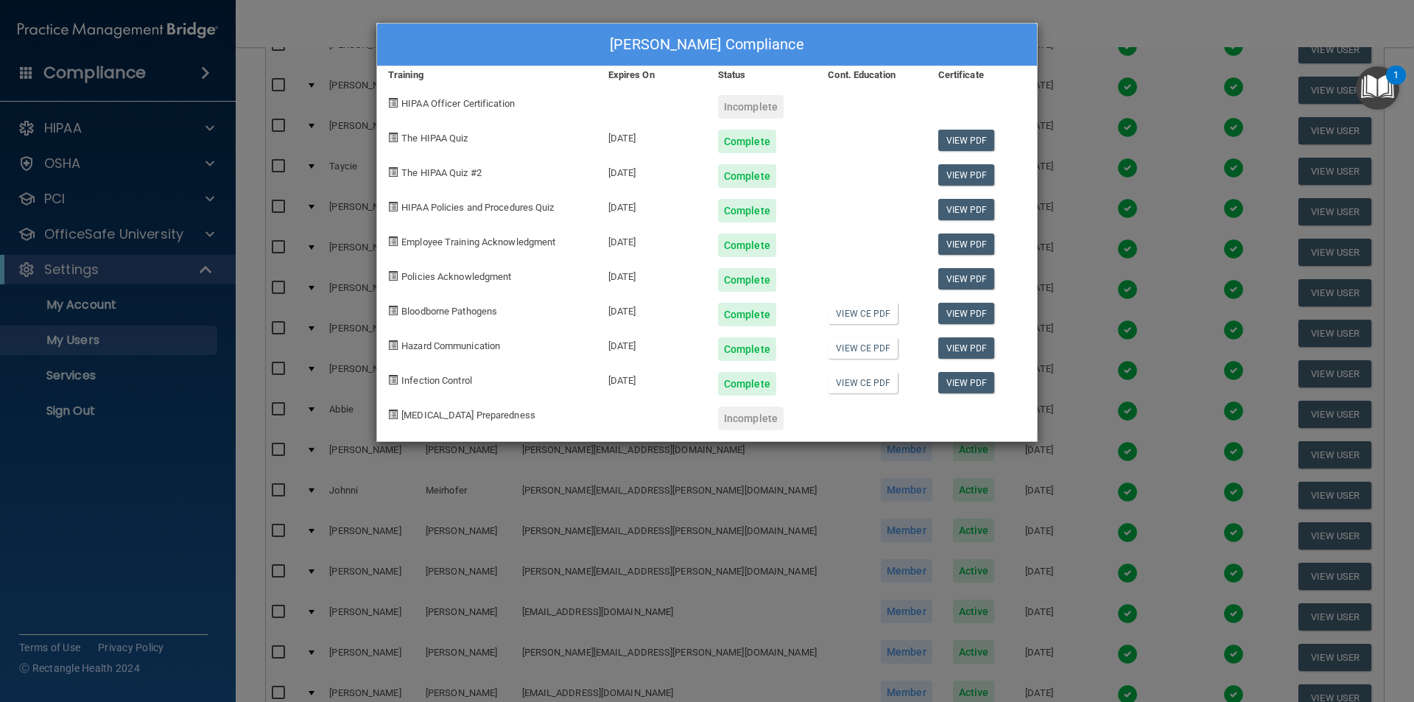
click at [1078, 18] on div "[PERSON_NAME] Compliance Training Expires On Status Cont. Education Certificate…" at bounding box center [707, 351] width 1414 height 702
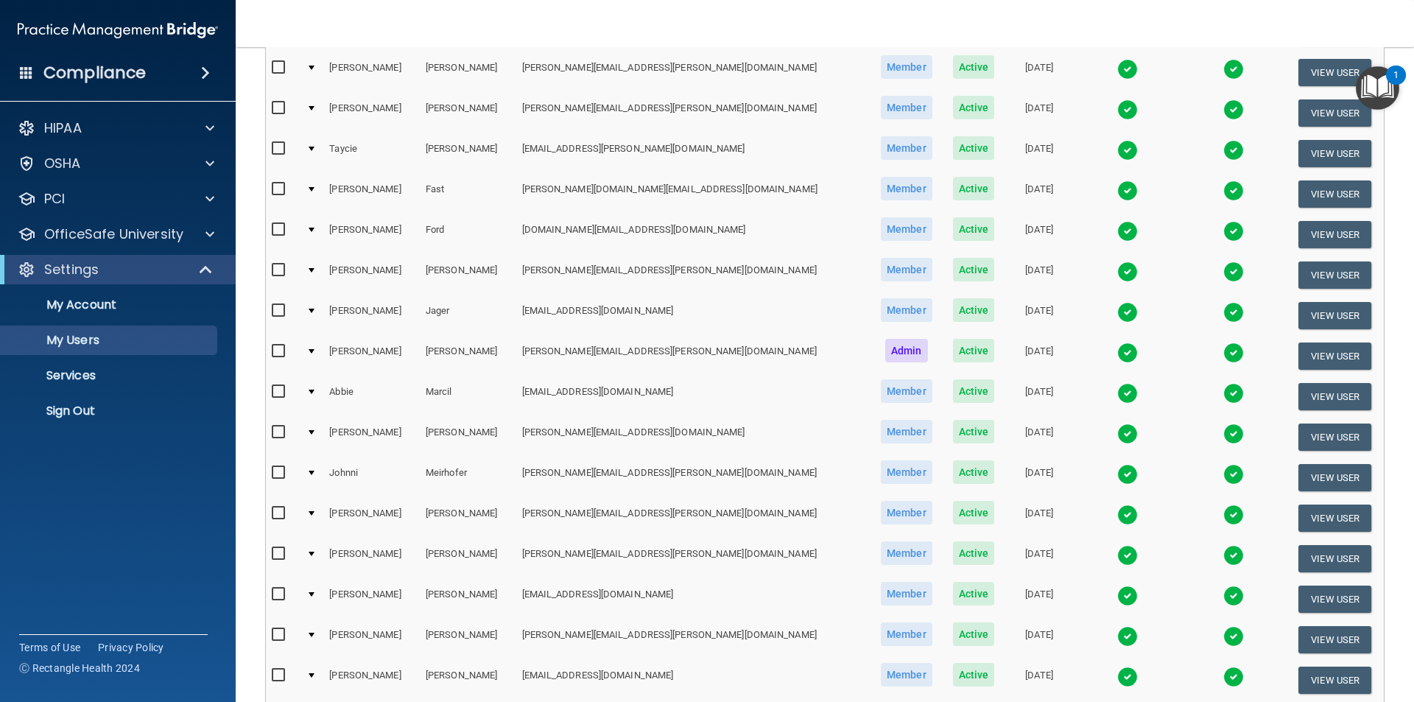
click at [1117, 513] on img at bounding box center [1127, 515] width 21 height 21
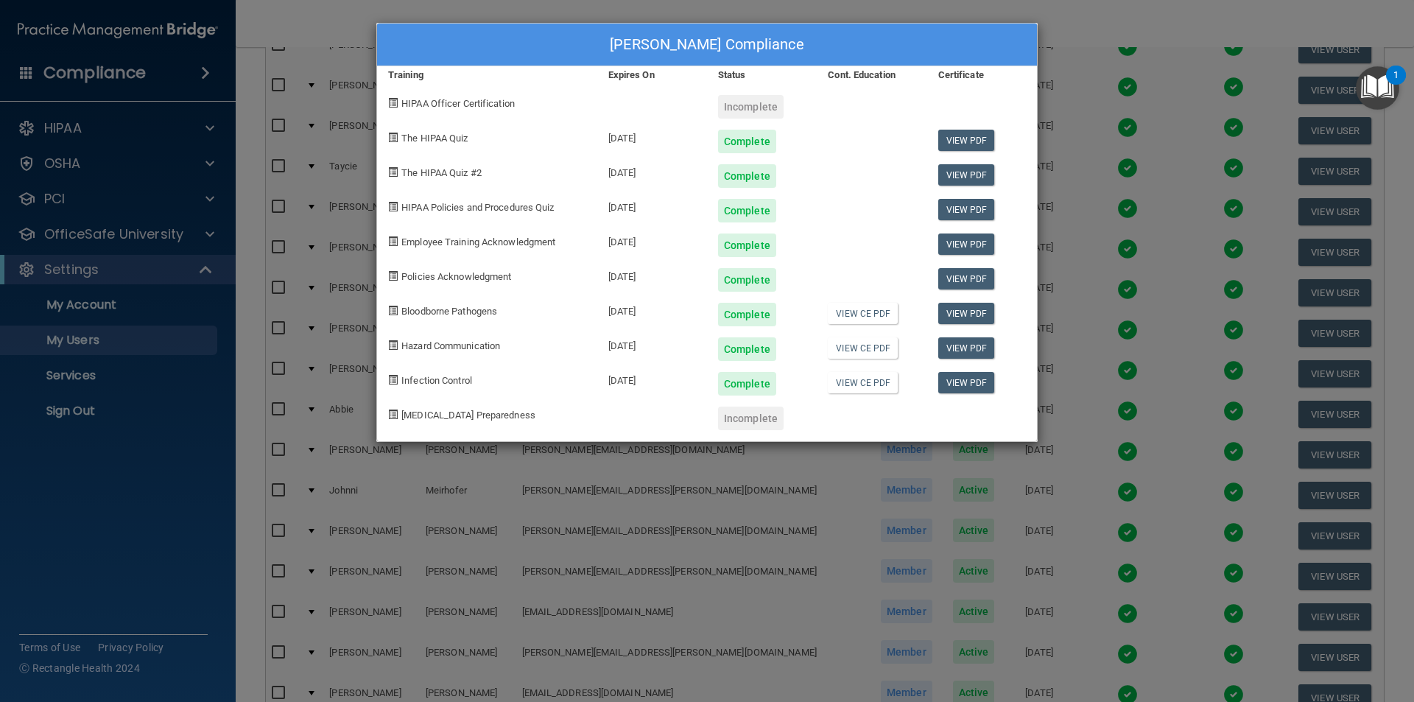
click at [1089, 17] on div "[PERSON_NAME] Compliance Training Expires On Status Cont. Education Certificate…" at bounding box center [707, 351] width 1414 height 702
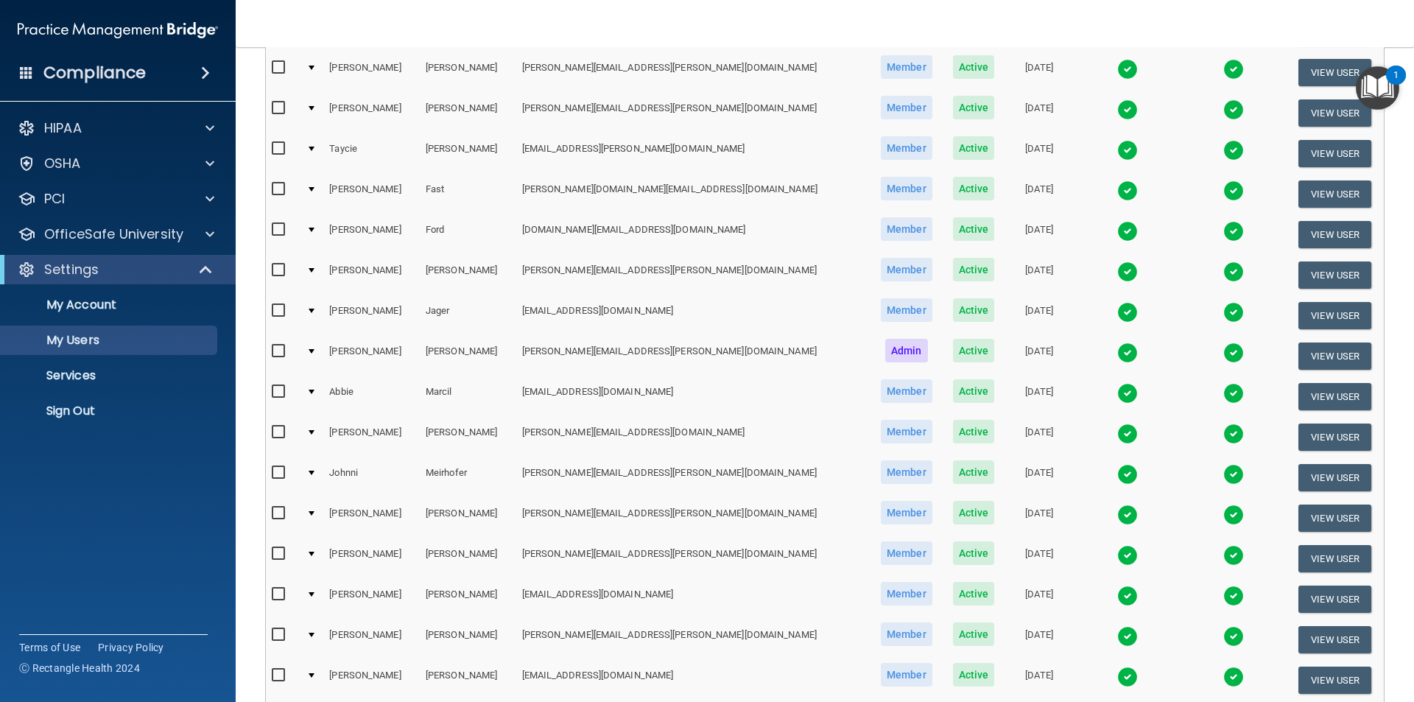
click at [1117, 555] on img at bounding box center [1127, 555] width 21 height 21
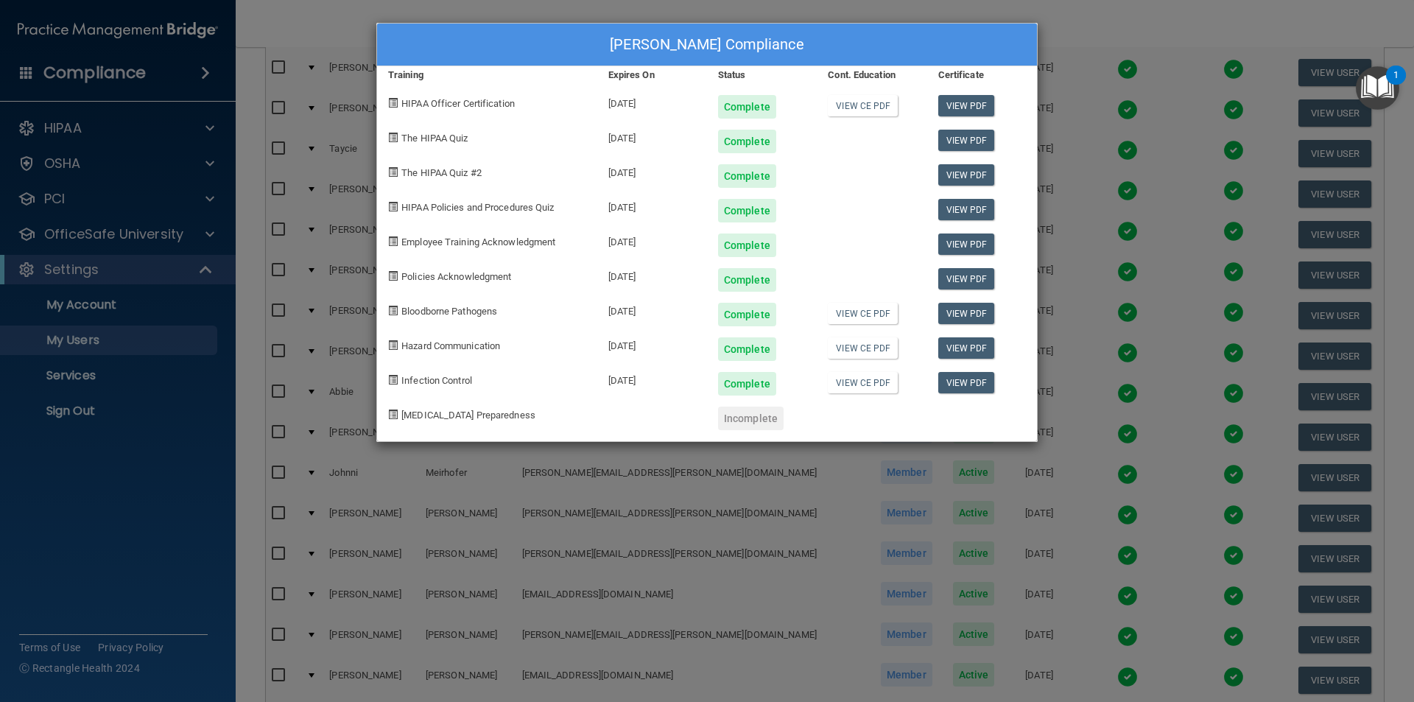
click at [1023, 11] on div "[PERSON_NAME] Compliance Training Expires On Status Cont. Education Certificate…" at bounding box center [707, 351] width 1414 height 702
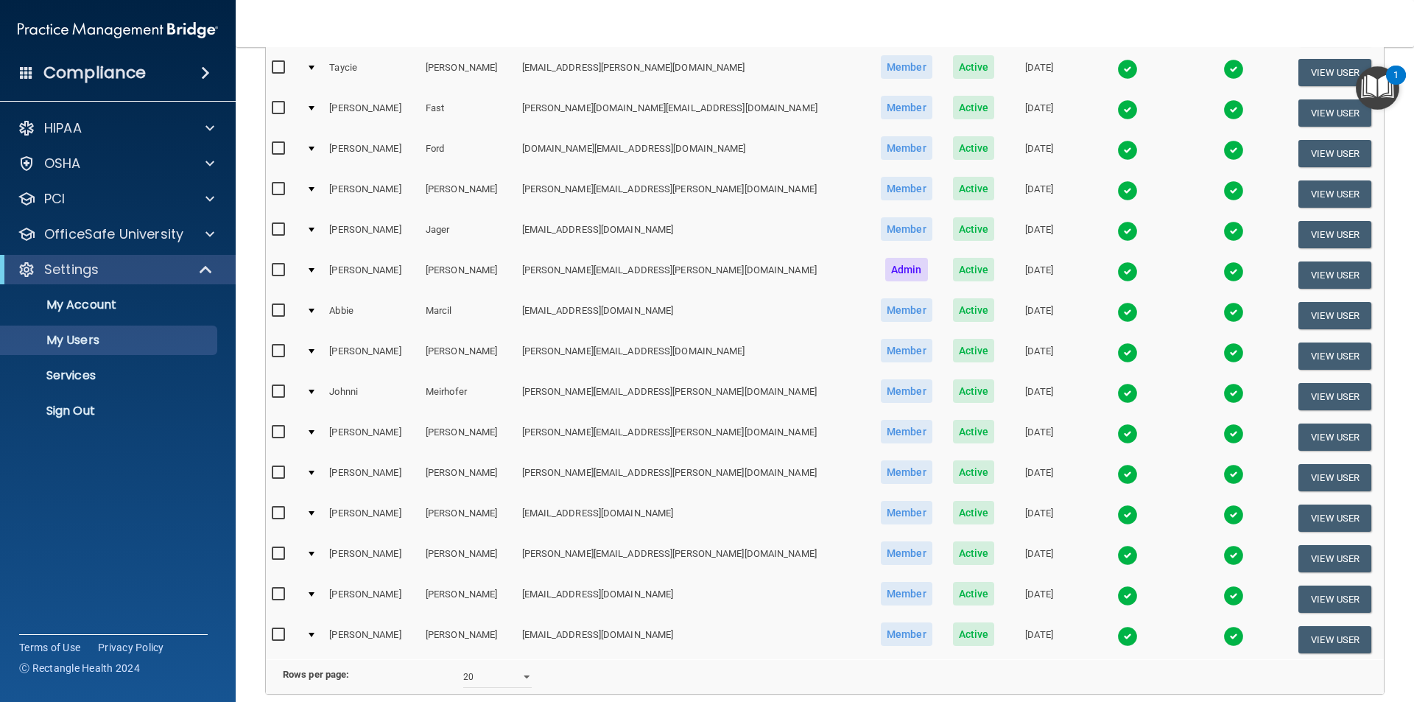
scroll to position [442, 0]
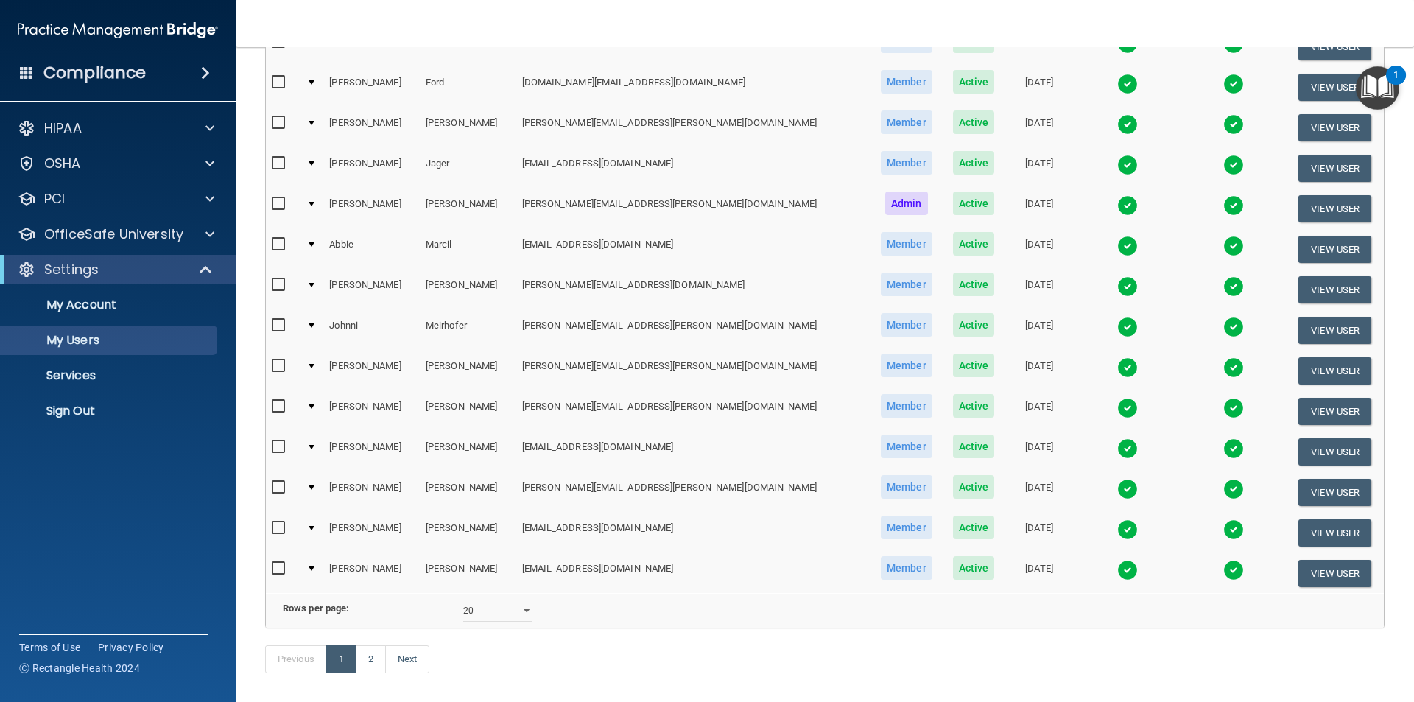
click at [1117, 449] on img at bounding box center [1127, 448] width 21 height 21
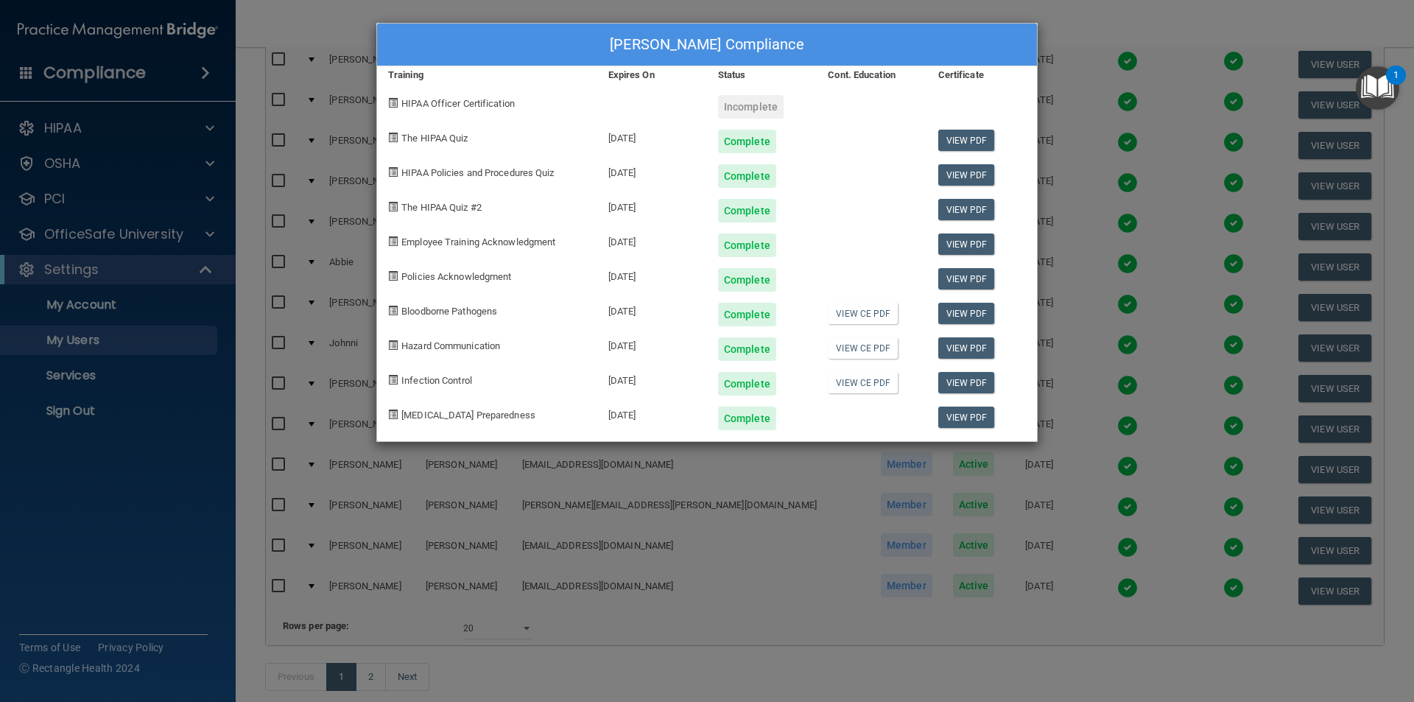
click at [1075, 18] on div "[PERSON_NAME] Compliance Training Expires On Status Cont. Education Certificate…" at bounding box center [707, 351] width 1414 height 702
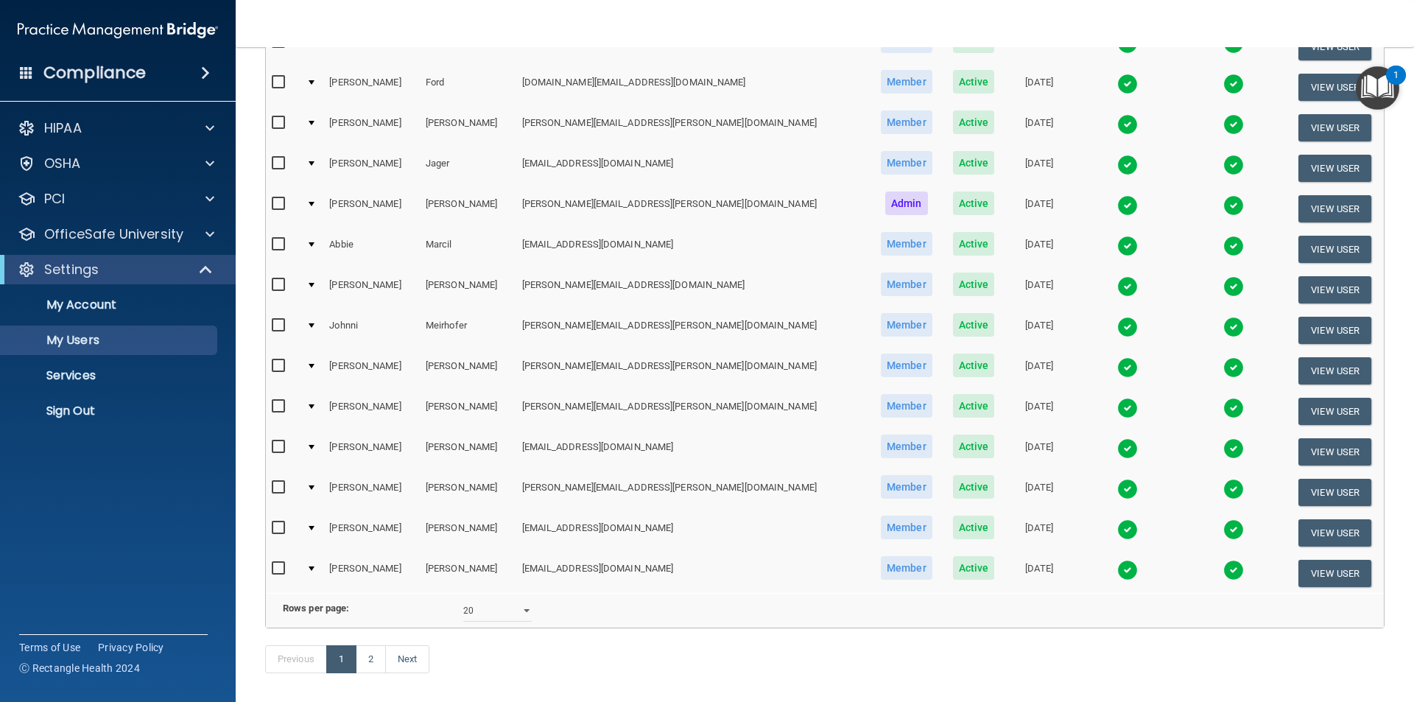
click at [1117, 486] on img at bounding box center [1127, 489] width 21 height 21
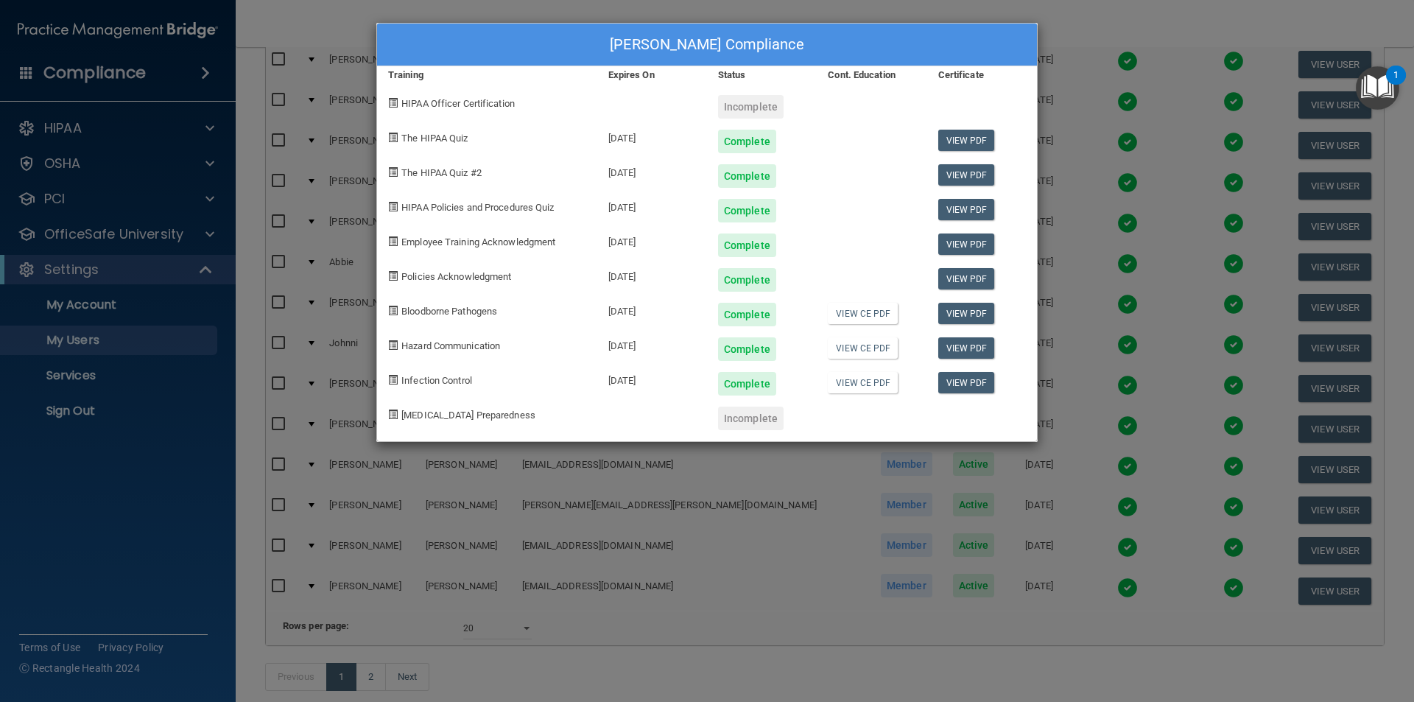
click at [1068, 20] on div "[PERSON_NAME] Compliance Training Expires On Status Cont. Education Certificate…" at bounding box center [707, 351] width 1414 height 702
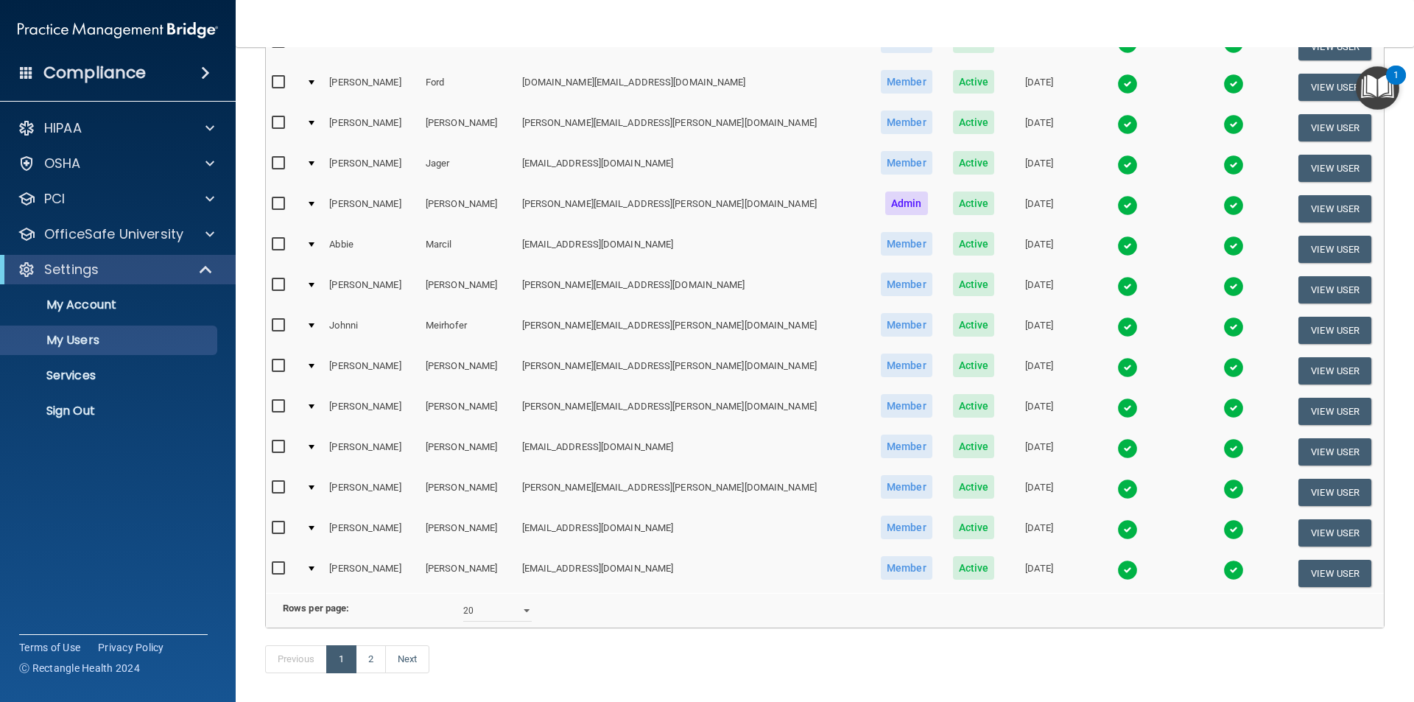
click at [1117, 567] on img at bounding box center [1127, 570] width 21 height 21
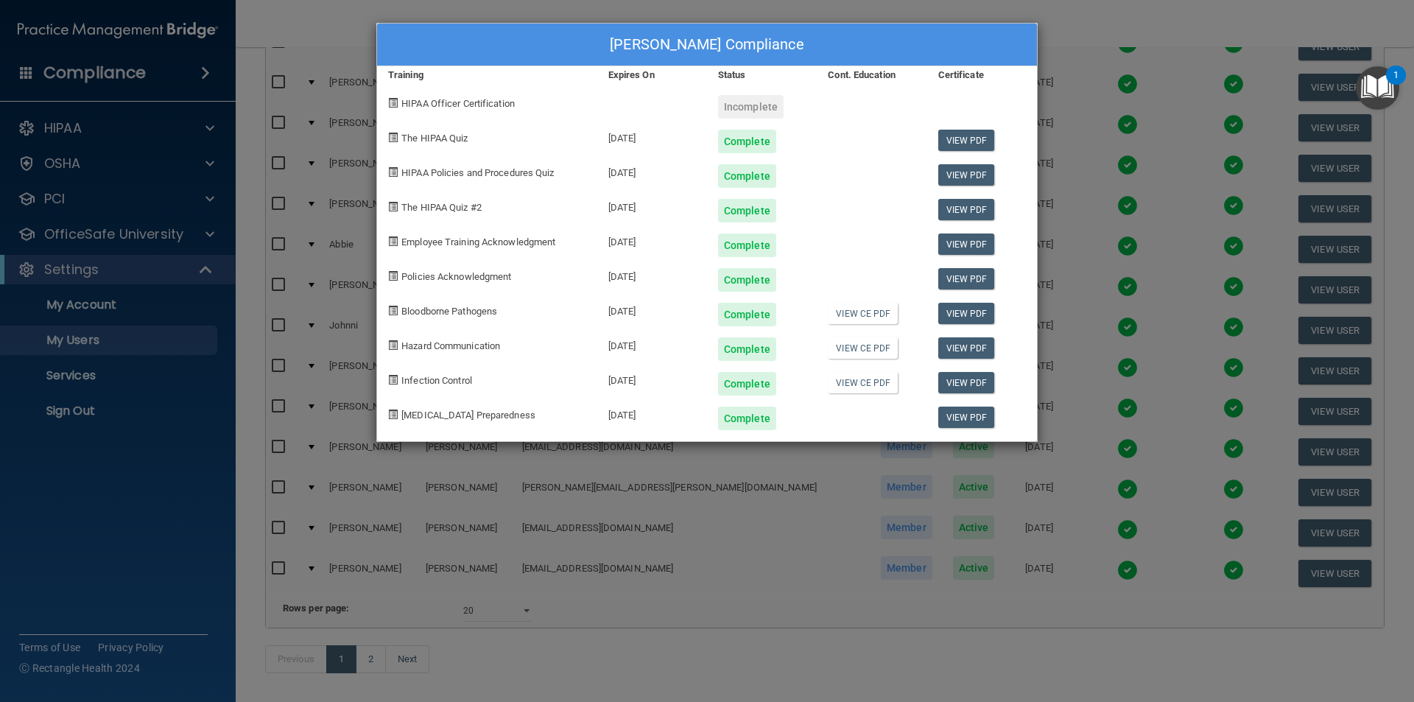
click at [1132, 52] on div "[PERSON_NAME] Compliance Training Expires On Status Cont. Education Certificate…" at bounding box center [707, 351] width 1414 height 702
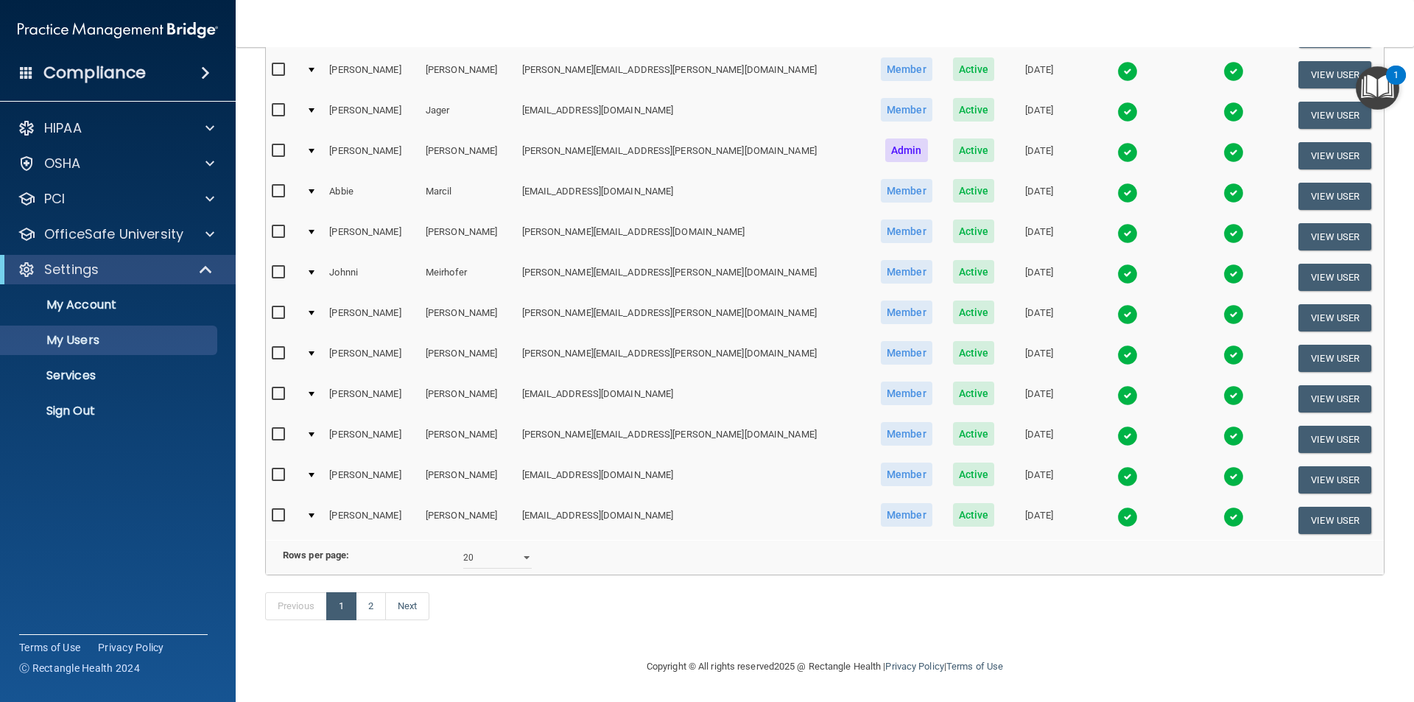
scroll to position [517, 0]
click at [414, 610] on link "Next" at bounding box center [407, 606] width 44 height 28
select select "20"
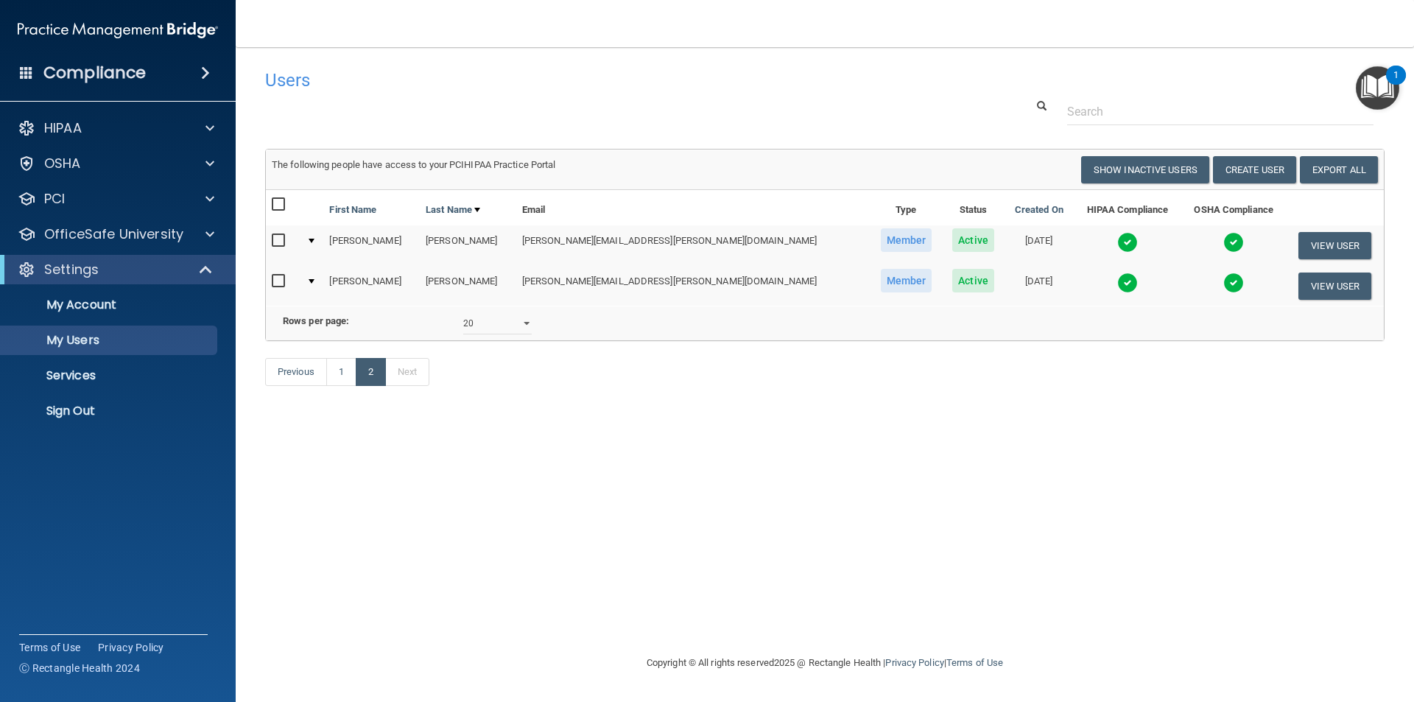
click at [1117, 243] on img at bounding box center [1127, 242] width 21 height 21
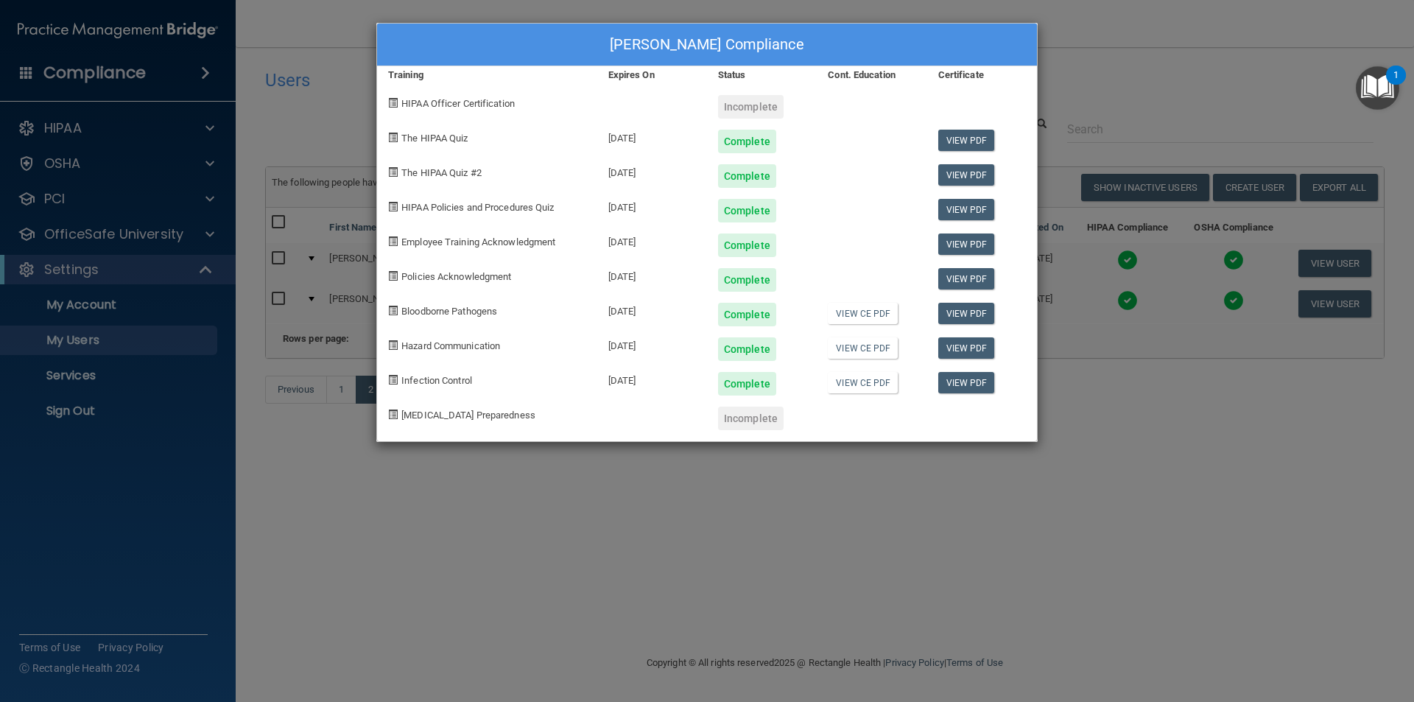
click at [1096, 57] on div "[PERSON_NAME] Compliance Training Expires On Status Cont. Education Certificate…" at bounding box center [707, 351] width 1414 height 702
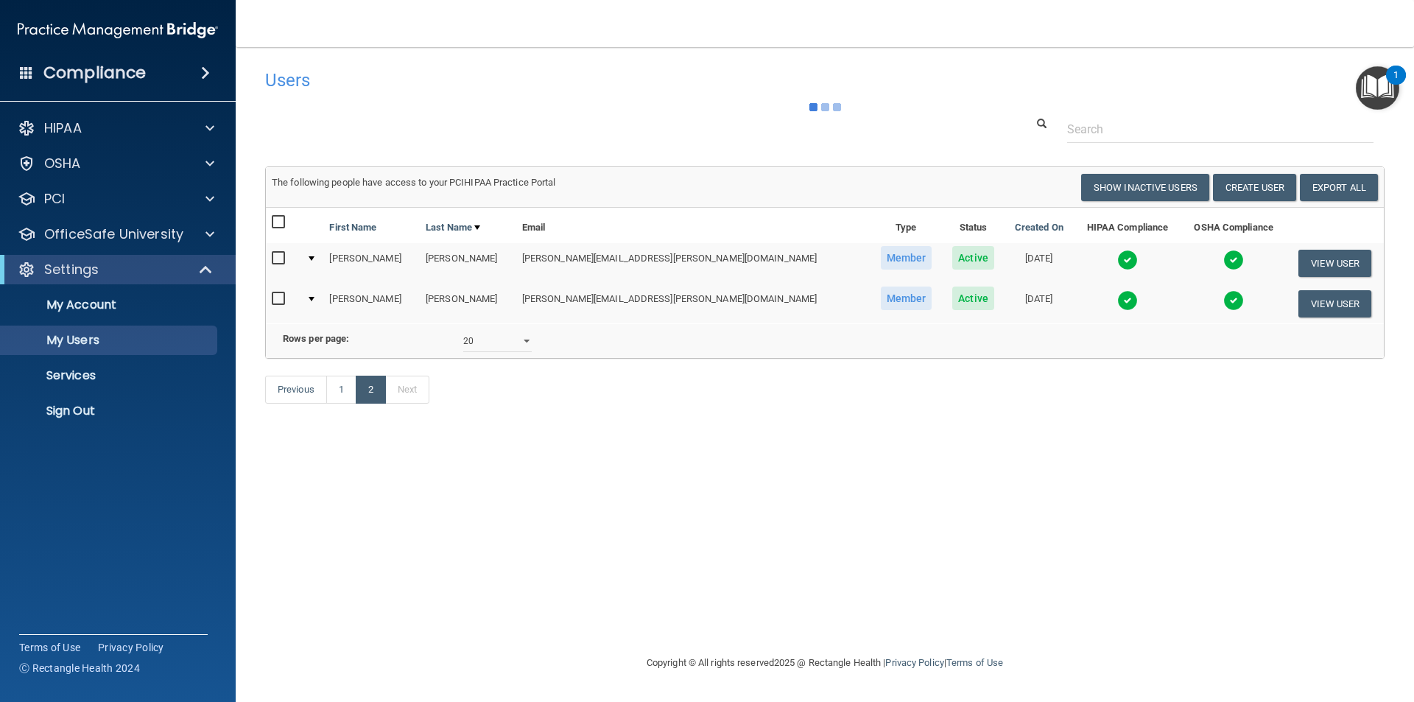
click at [1117, 296] on img at bounding box center [1127, 300] width 21 height 21
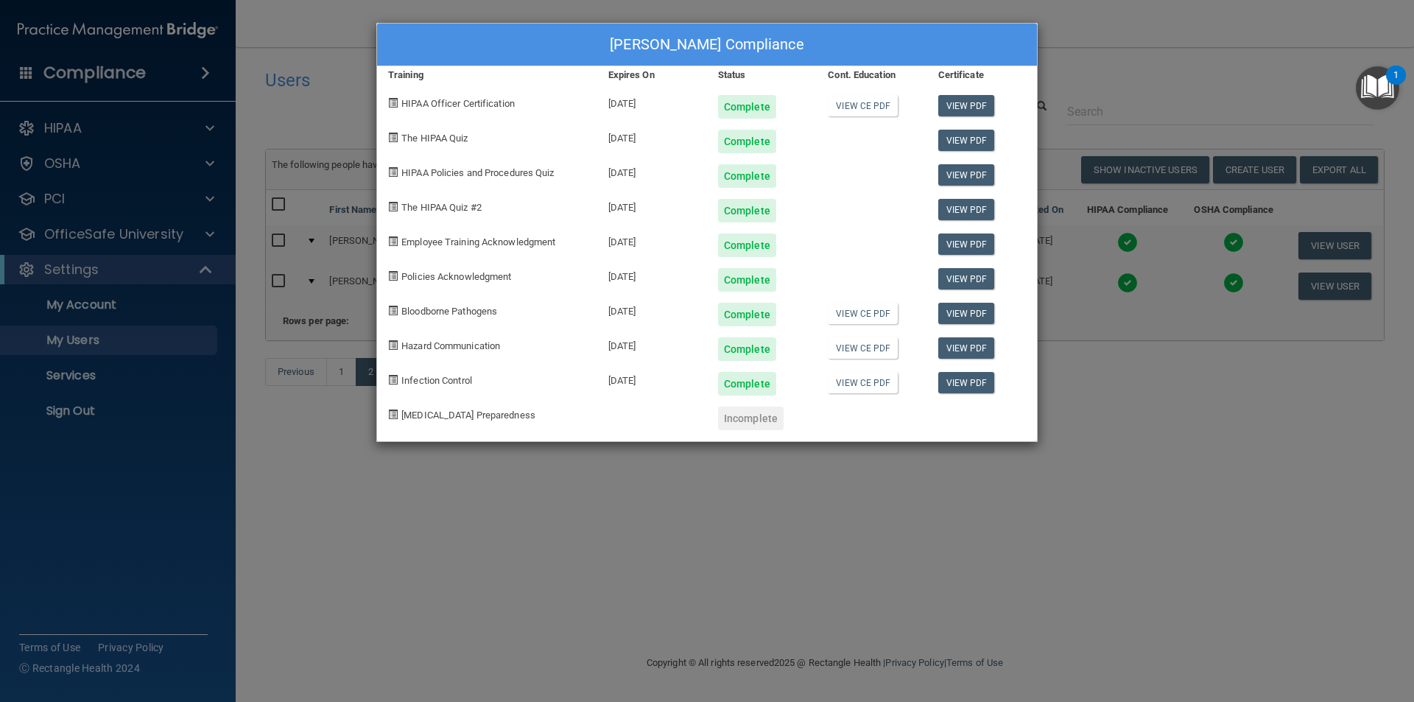
click at [1109, 78] on div "[PERSON_NAME] Compliance Training Expires On Status Cont. Education Certificate…" at bounding box center [707, 351] width 1414 height 702
